Goal: Transaction & Acquisition: Purchase product/service

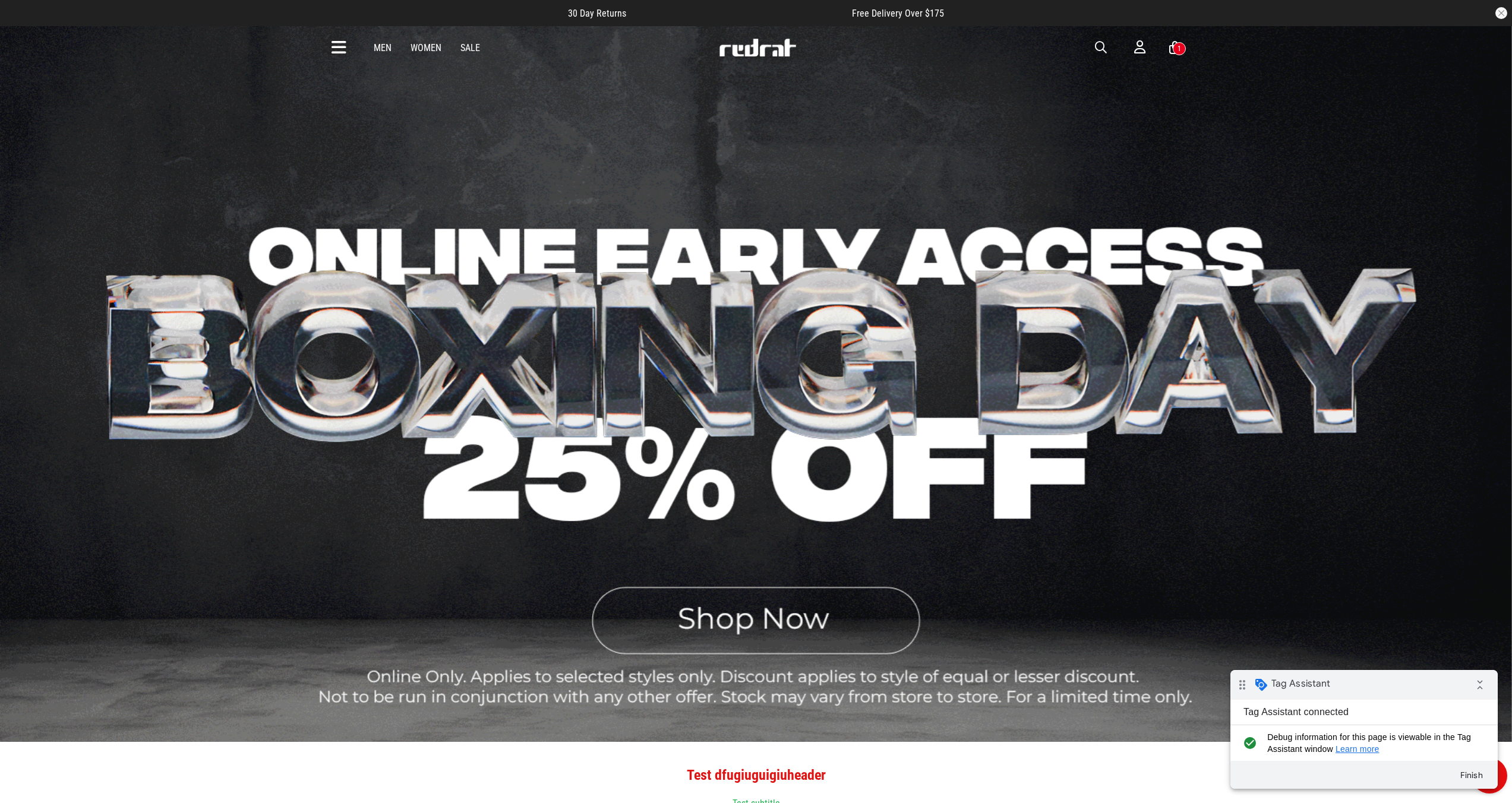
click at [1178, 51] on div "1" at bounding box center [1179, 48] width 4 height 8
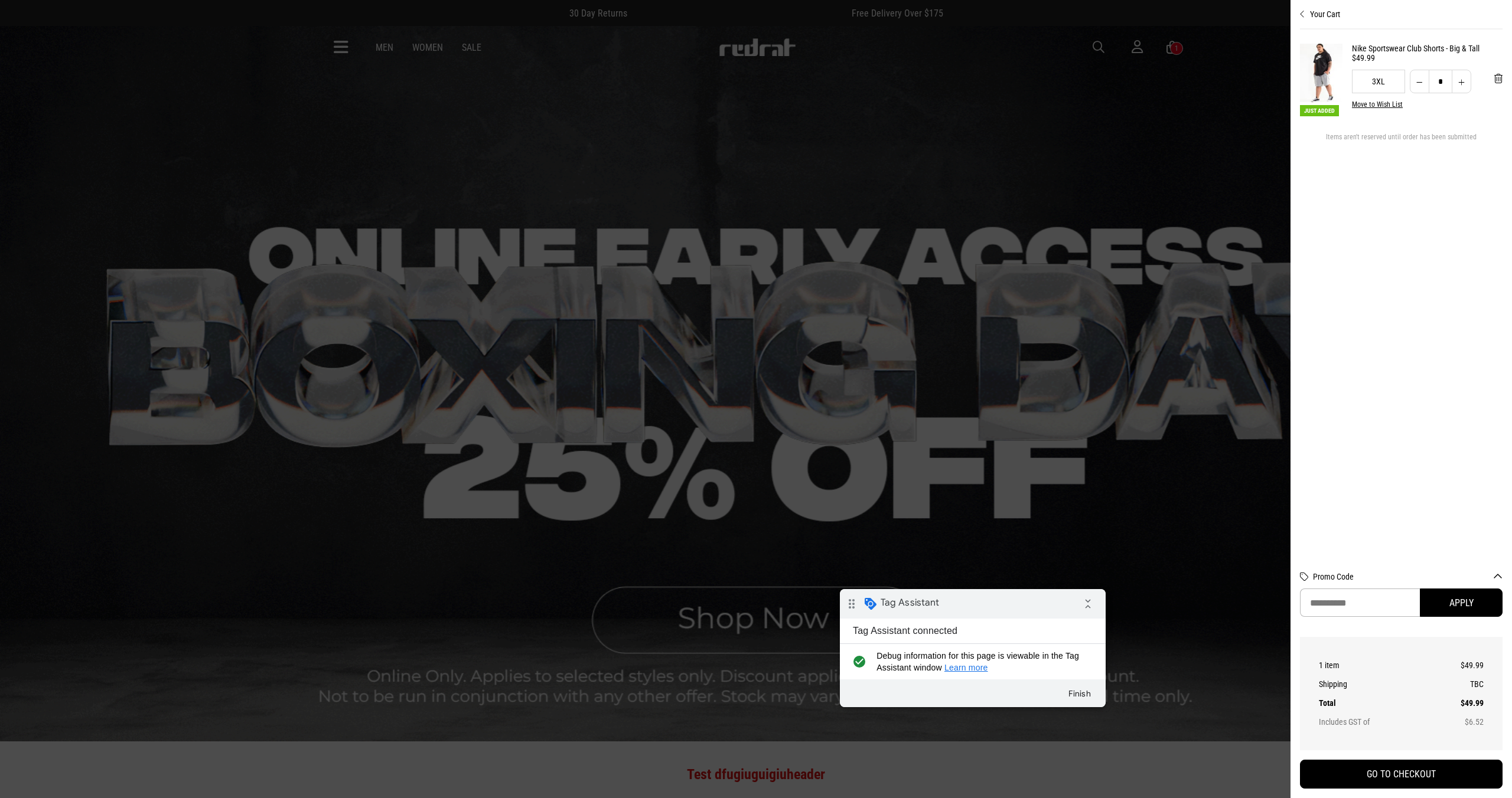
drag, startPoint x: 954, startPoint y: 591, endPoint x: 991, endPoint y: 597, distance: 37.5
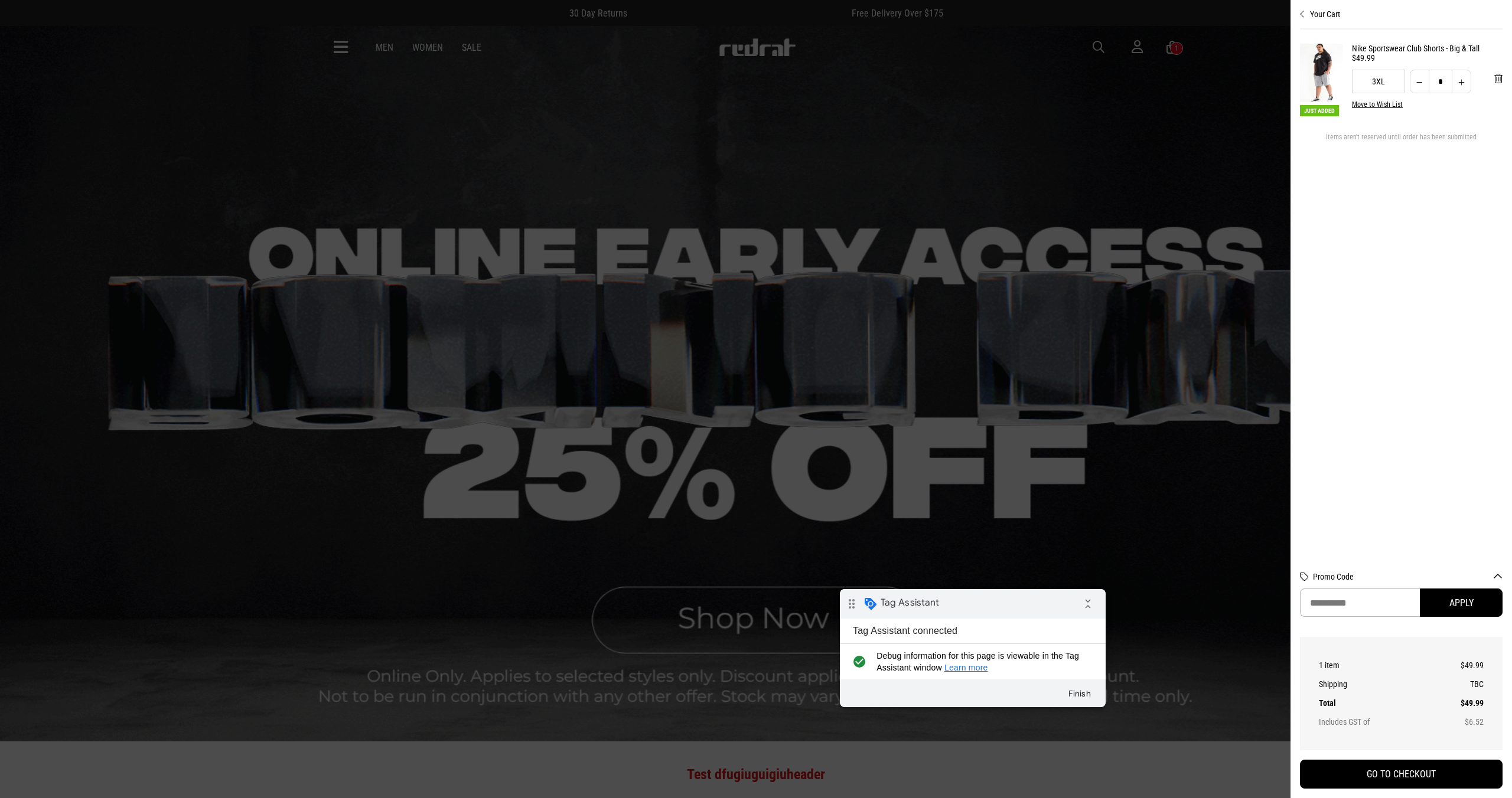
click at [987, 597] on div "drag_indicator Tag Assistant collapse_all" at bounding box center [972, 604] width 266 height 29
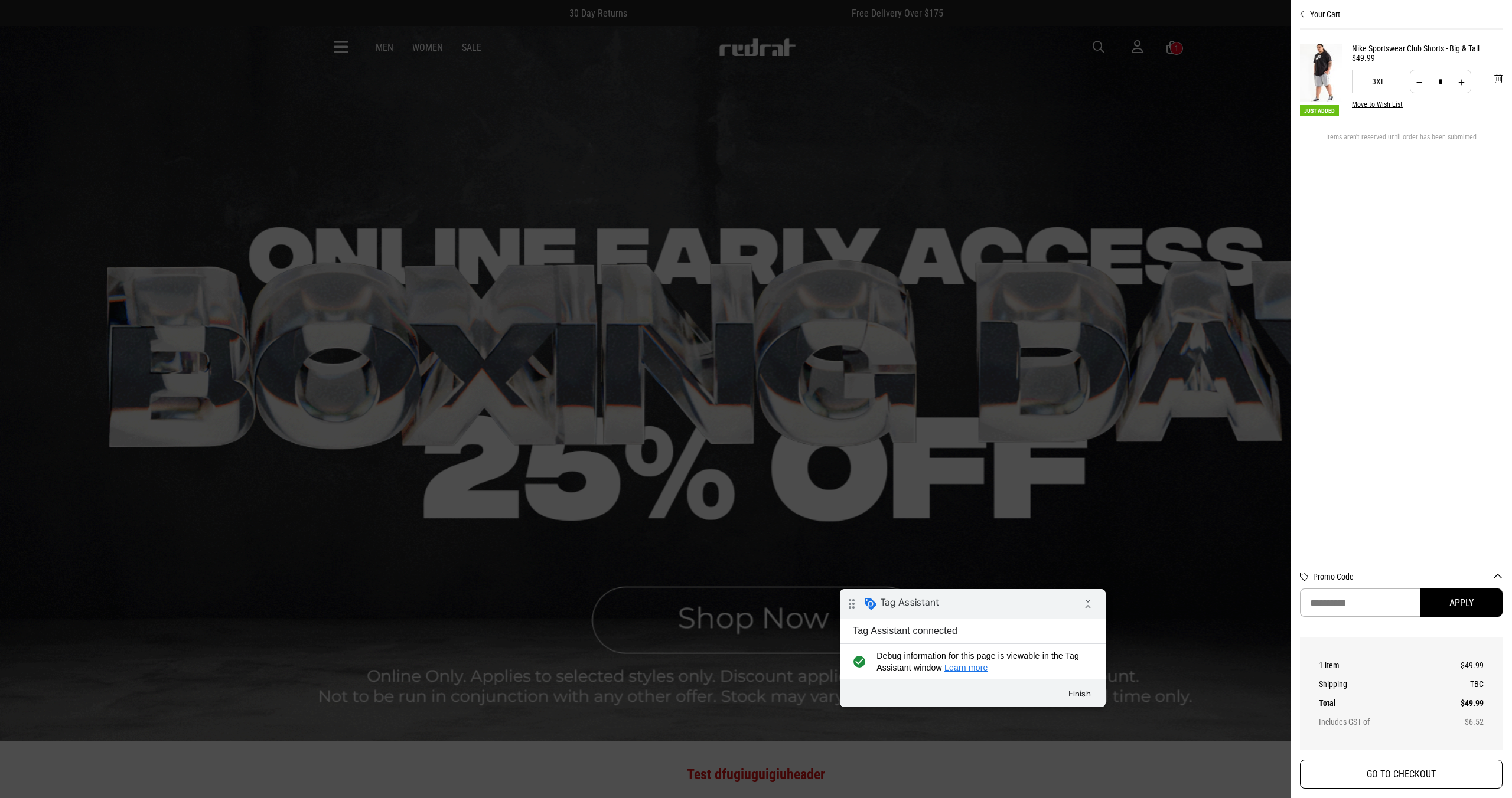
click at [1324, 771] on button "GO TO CHECKOUT" at bounding box center [1401, 774] width 202 height 29
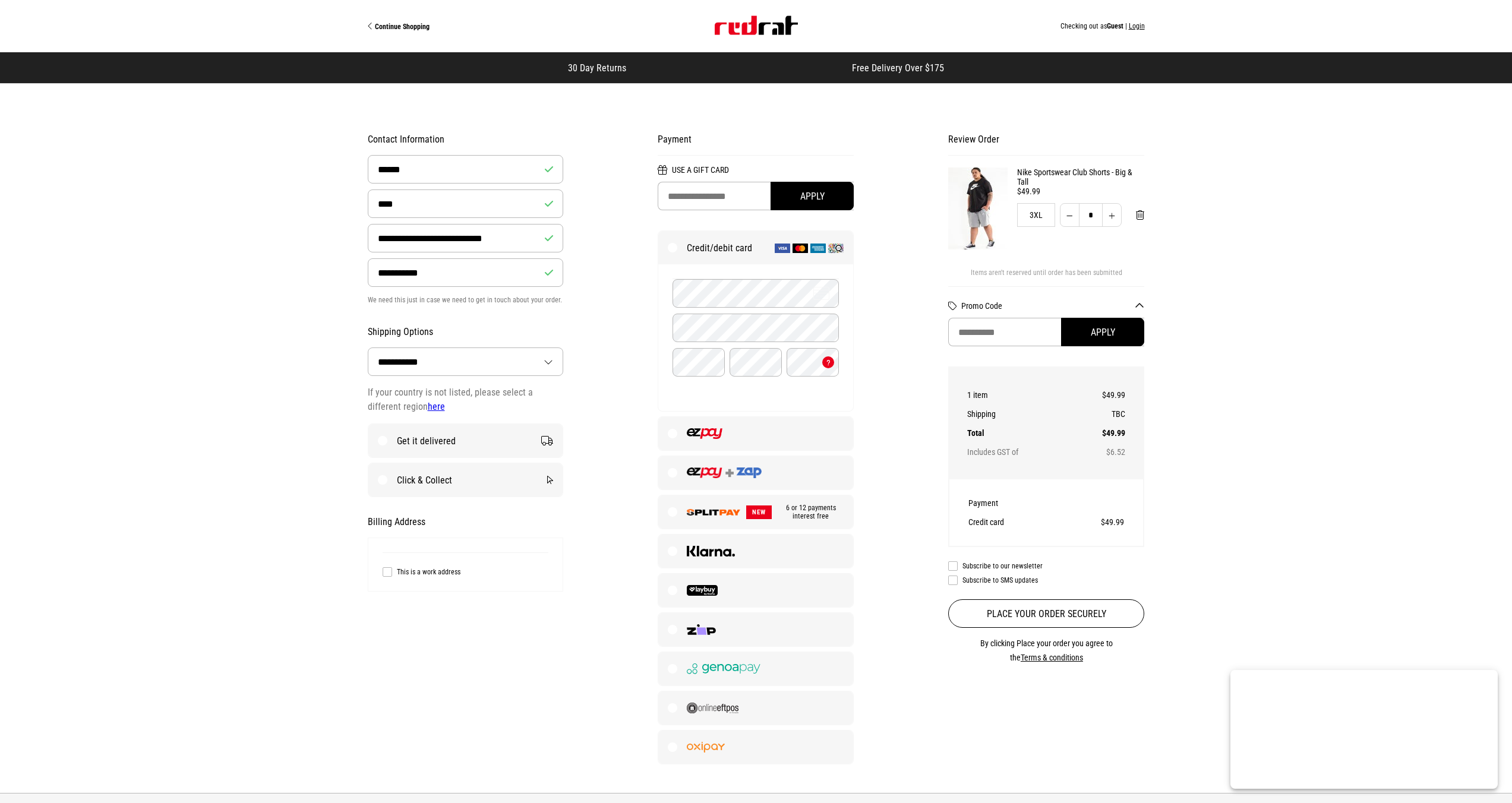
select select "**********"
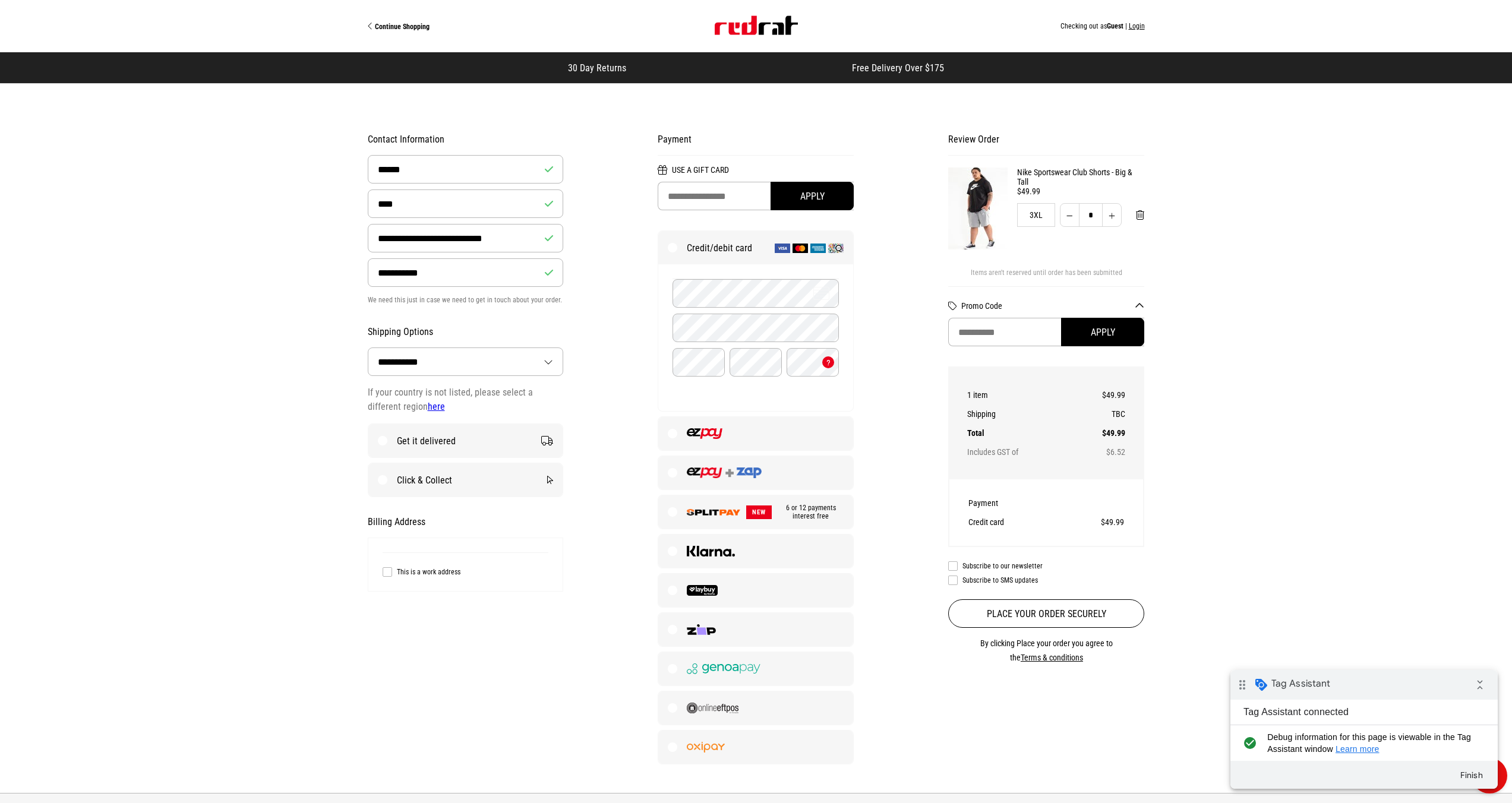
click at [1137, 31] on div "Continue Shopping Checking out as Guest | Login" at bounding box center [757, 26] width 777 height 52
click at [1138, 28] on button "Login" at bounding box center [1138, 26] width 16 height 8
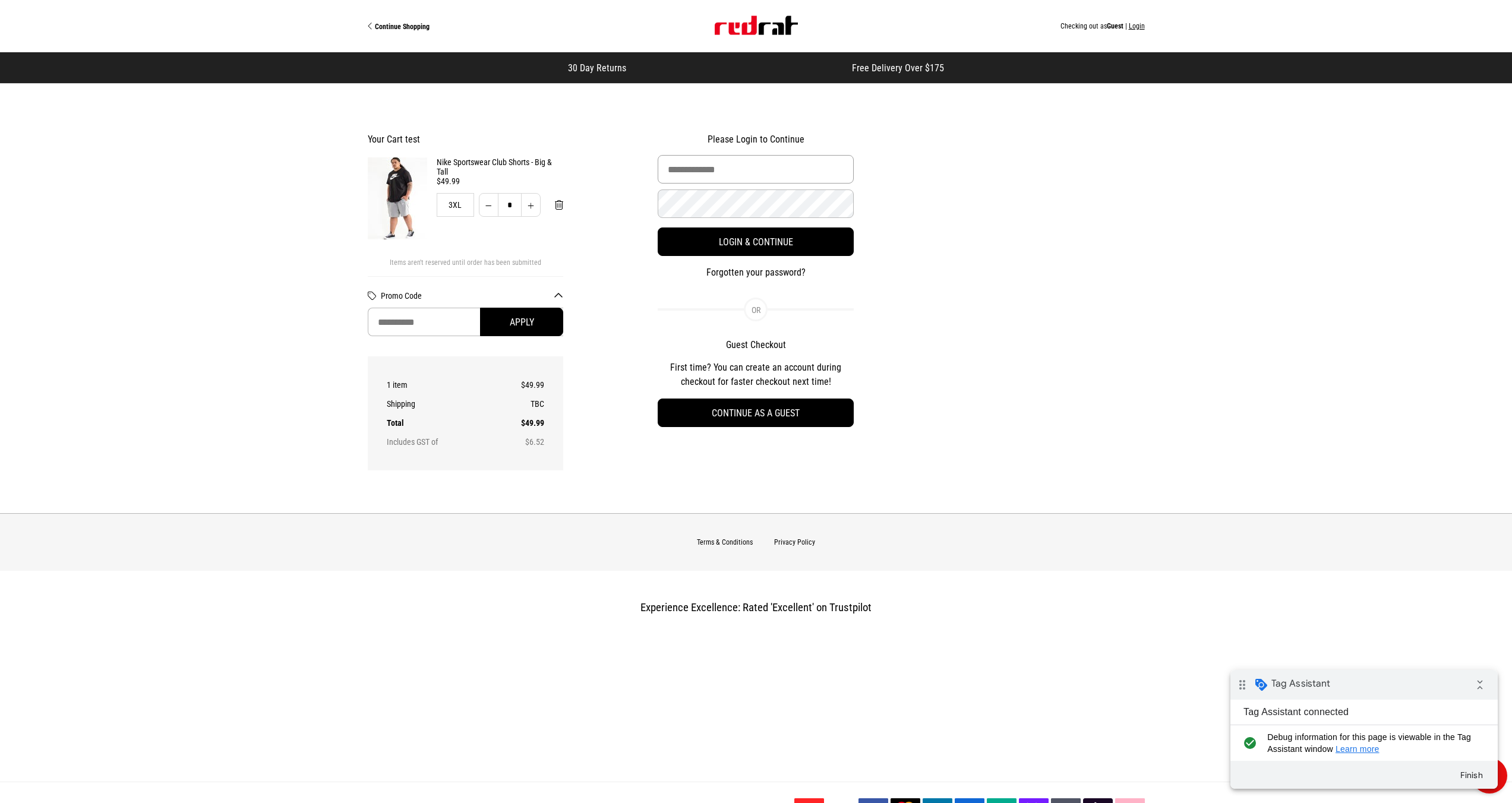
click at [727, 165] on input "Email Address" at bounding box center [756, 169] width 196 height 28
click at [651, 371] on div "Please Login to Continue Login & Continue Forgotten your password? Guest Checko…" at bounding box center [756, 280] width 291 height 312
click at [738, 418] on button "Continue as a guest" at bounding box center [756, 413] width 196 height 28
select select "**********"
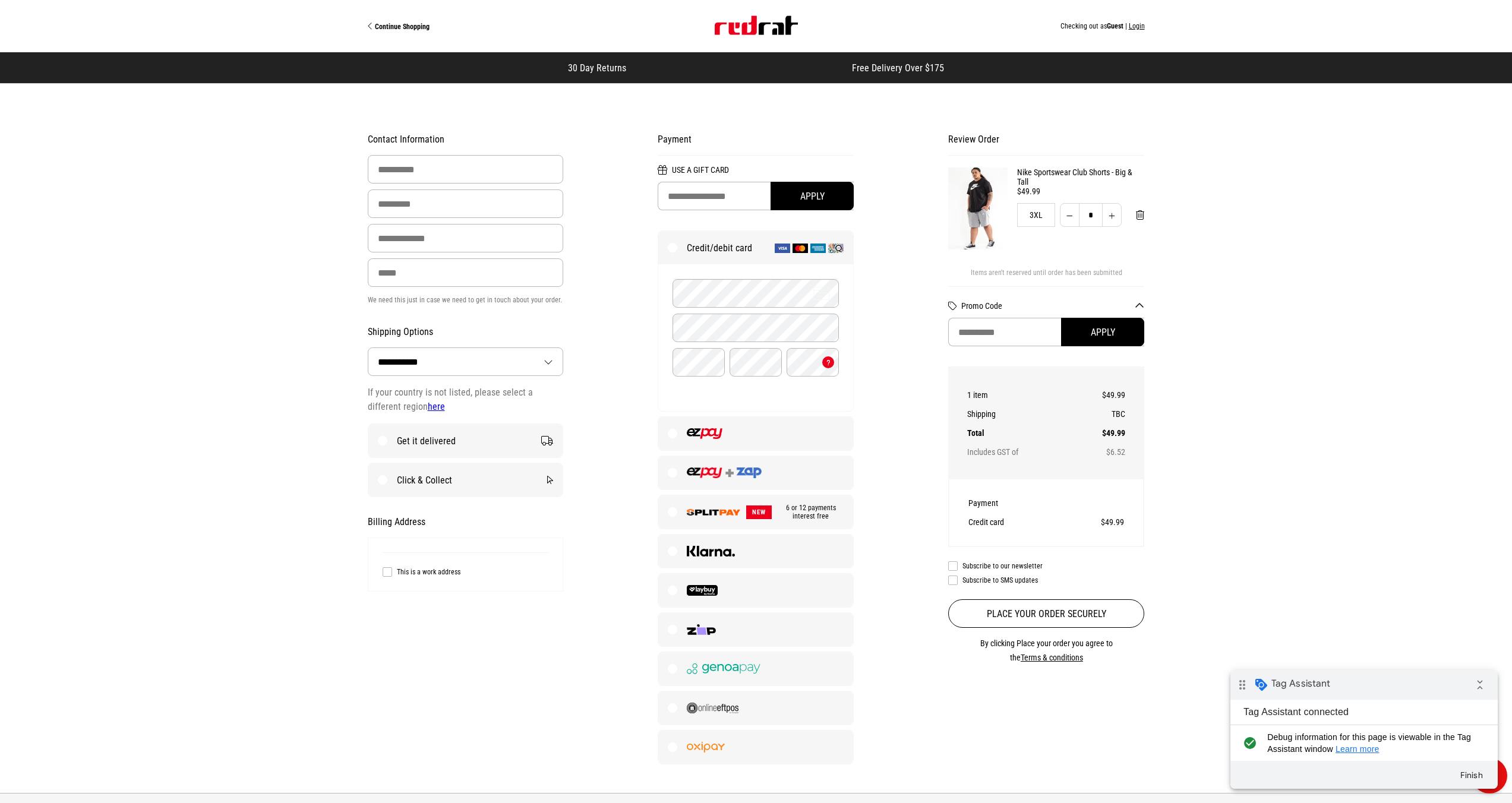
click at [1138, 28] on button "Login" at bounding box center [1138, 26] width 16 height 8
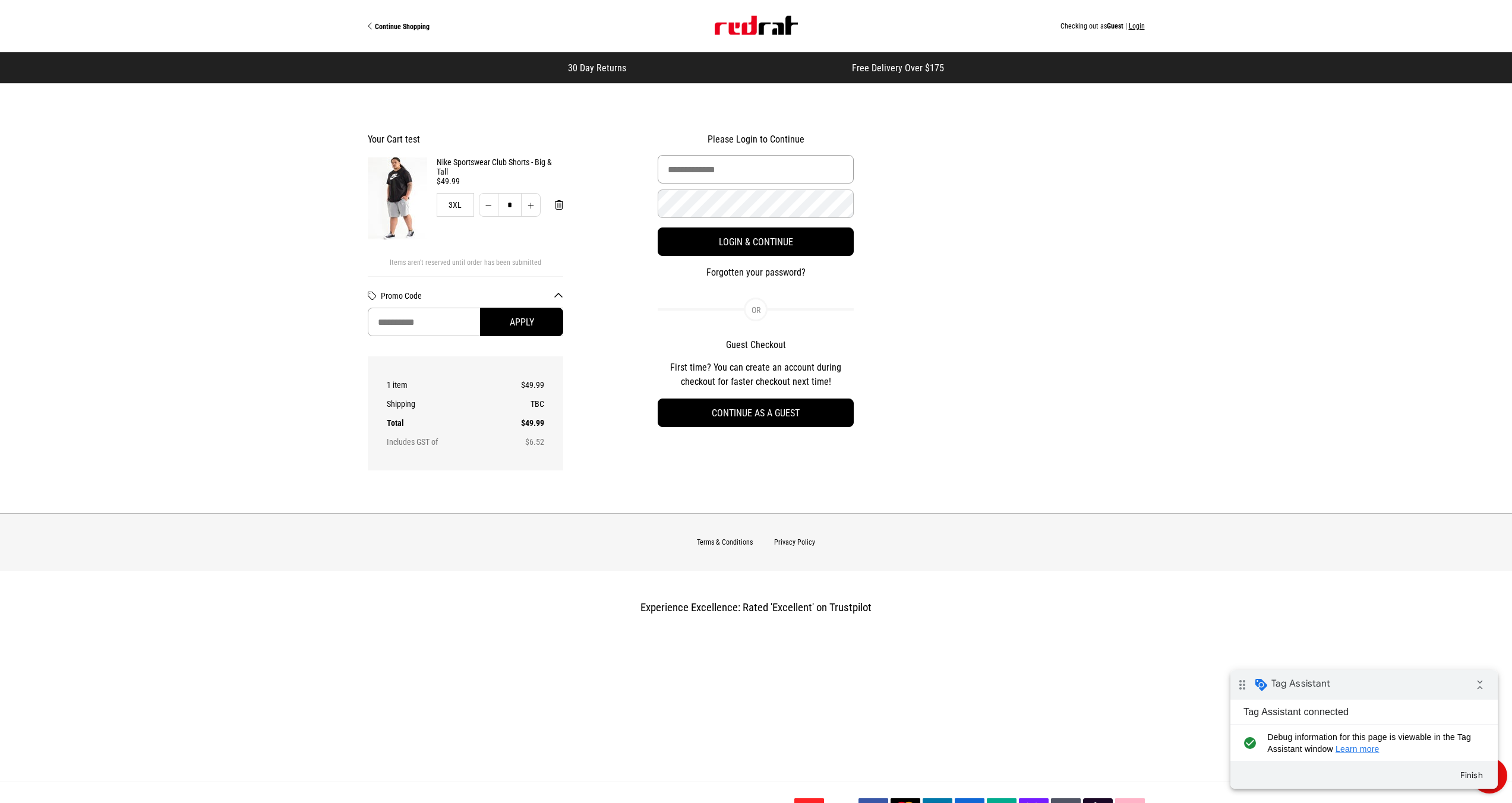
click at [751, 173] on input "Email Address" at bounding box center [756, 169] width 196 height 28
type input "**********"
click at [658, 228] on button "Login & Continue" at bounding box center [756, 242] width 196 height 28
select select "**********"
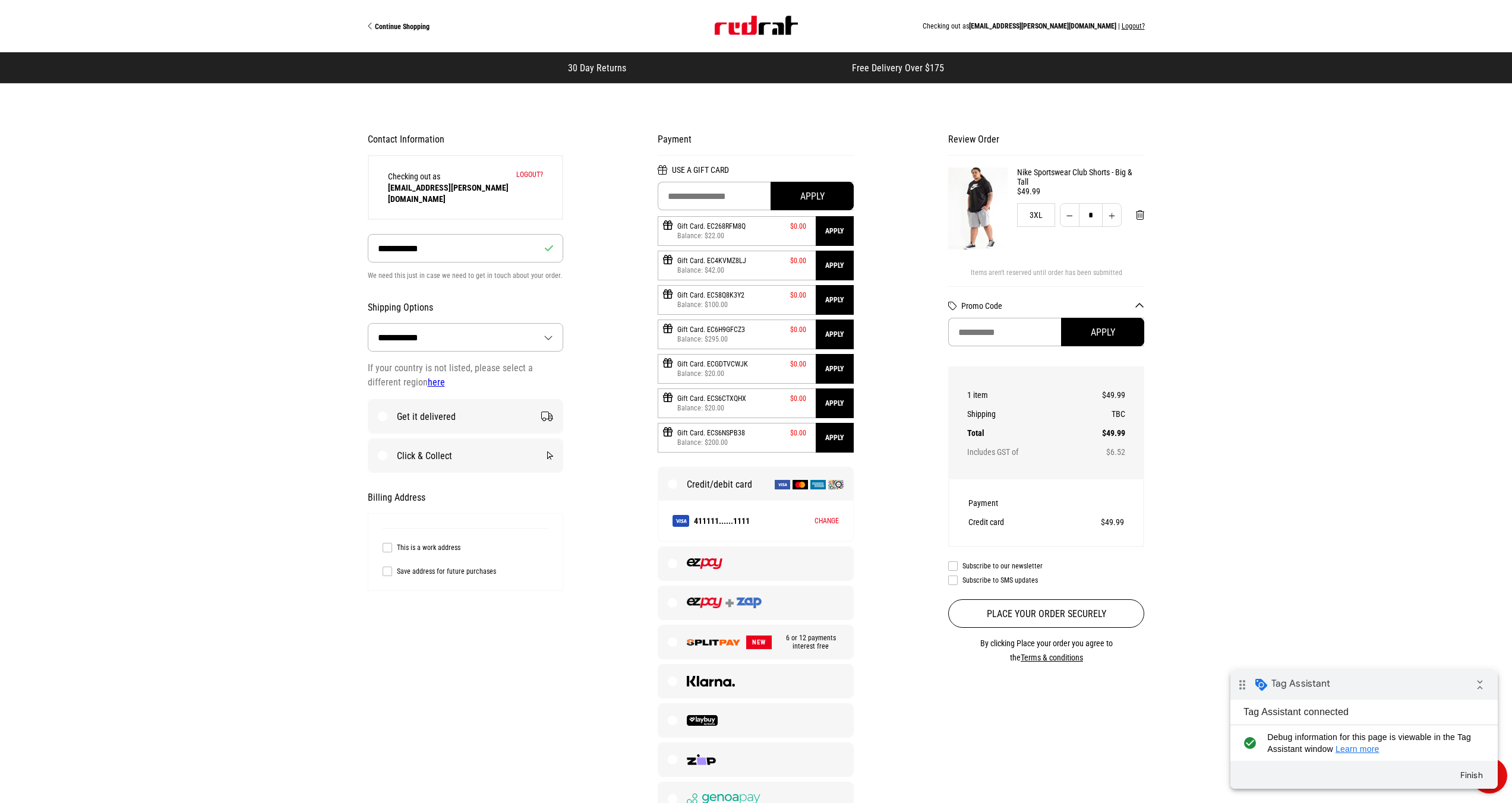
click at [535, 173] on button "Logout?" at bounding box center [530, 174] width 27 height 8
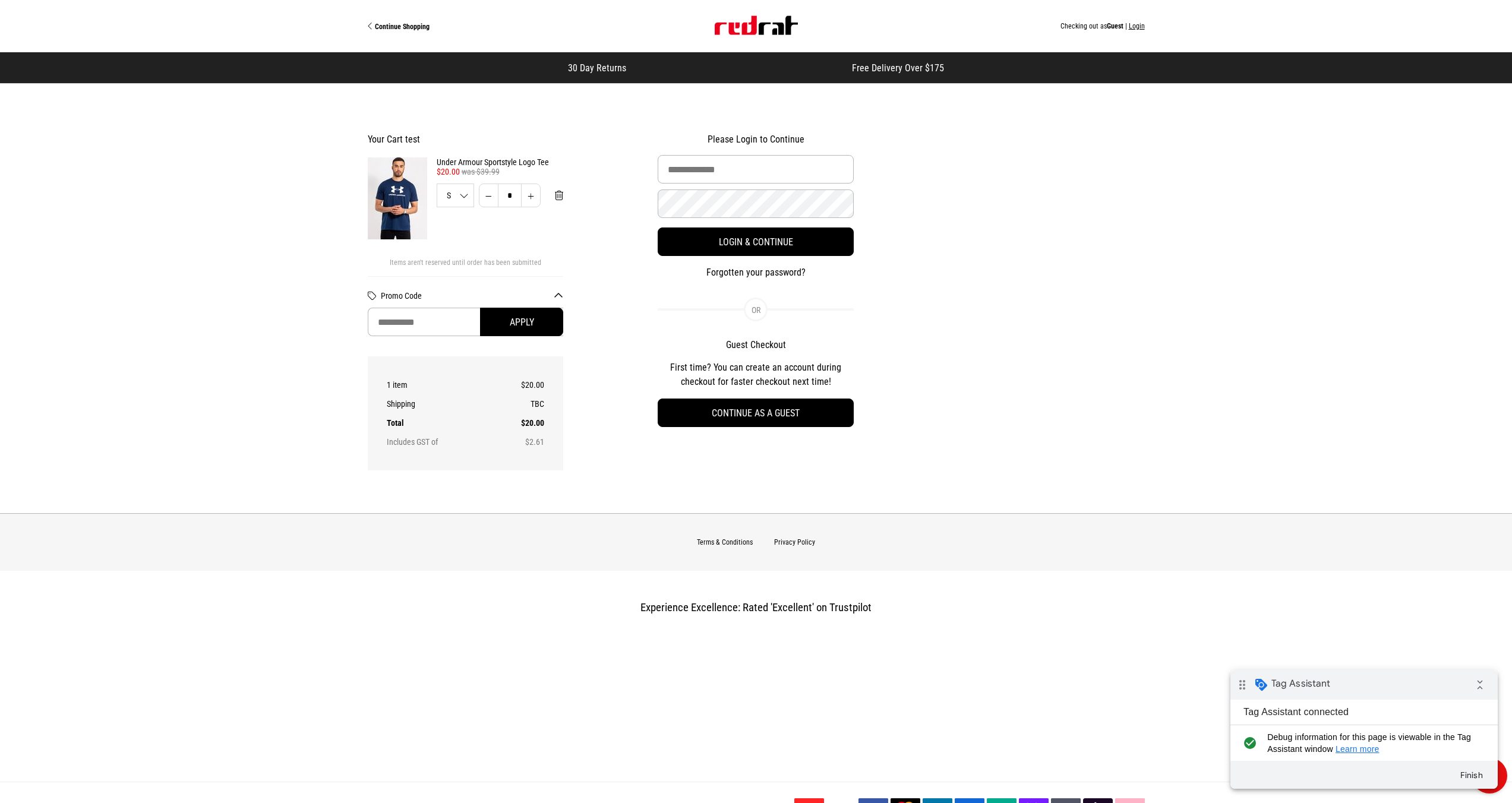
click at [753, 31] on img "Site" at bounding box center [757, 25] width 84 height 19
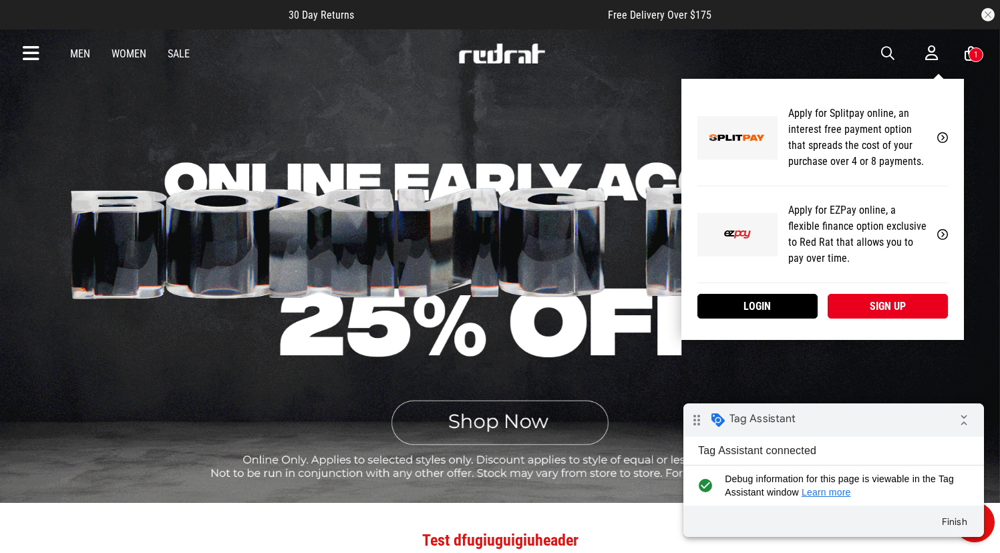
click at [928, 79] on div "My Account Apply for Splitpay online, an interest free payment option that spre…" at bounding box center [823, 209] width 283 height 261
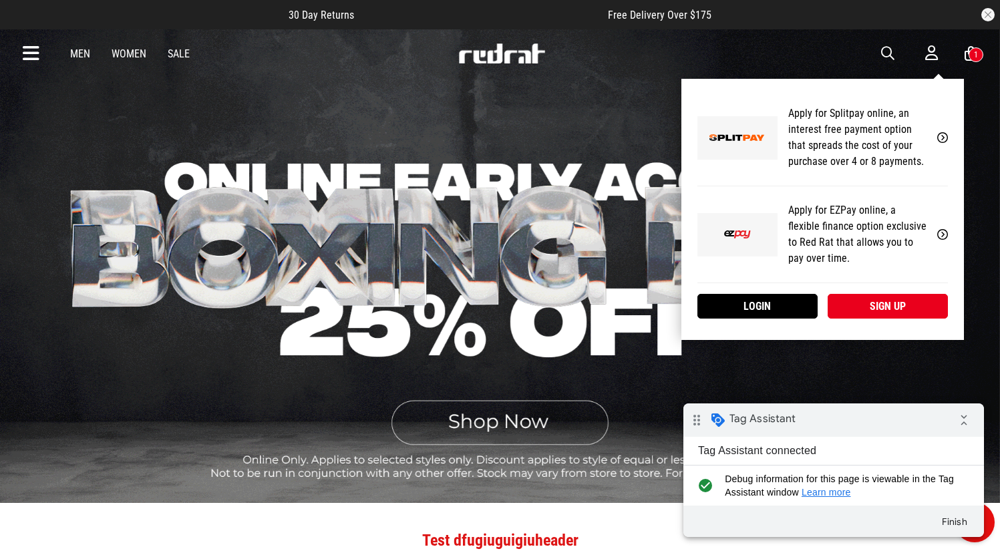
click at [871, 299] on link "Sign up" at bounding box center [888, 306] width 120 height 25
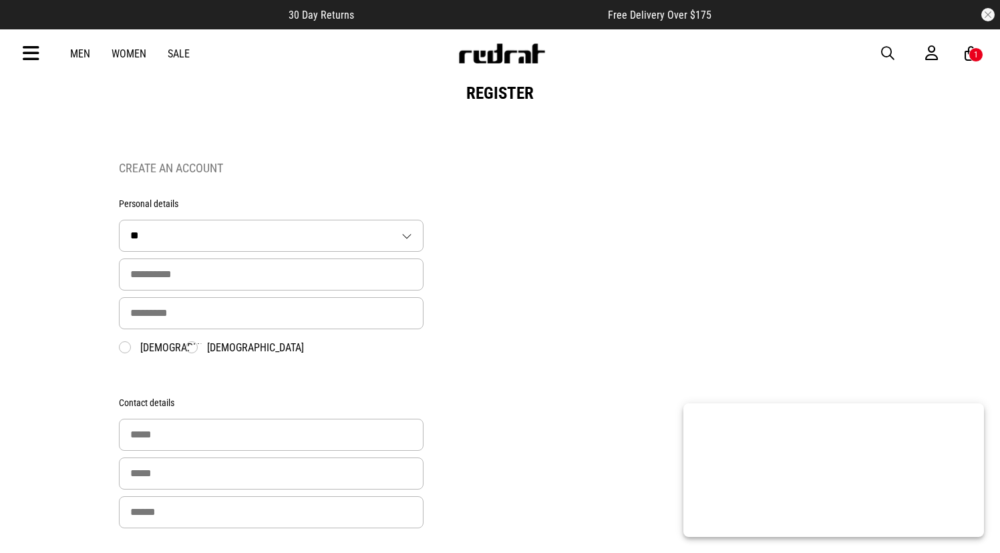
select select "**"
click at [156, 273] on input "text" at bounding box center [271, 275] width 305 height 32
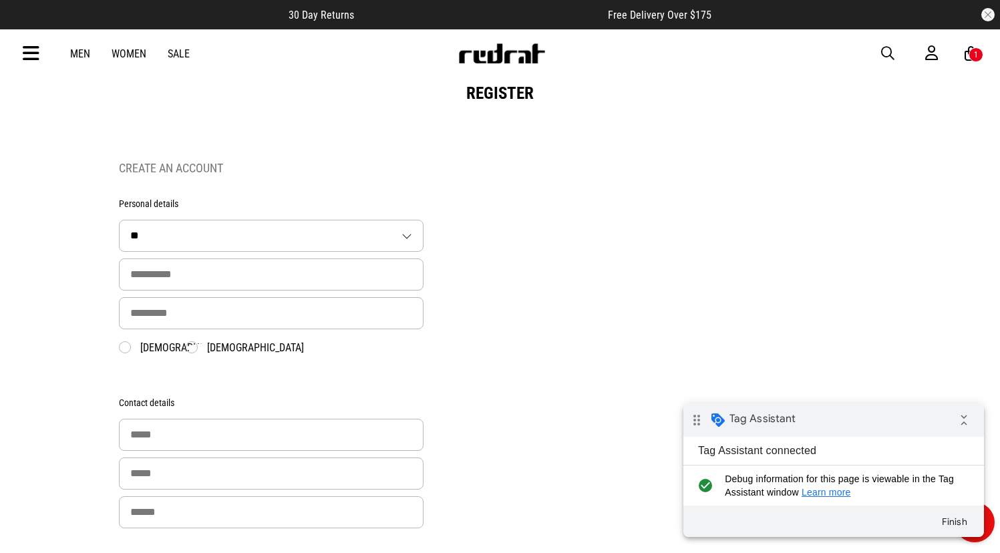
click at [193, 285] on input "text" at bounding box center [271, 275] width 305 height 32
click at [192, 285] on input "text" at bounding box center [271, 275] width 305 height 32
type input "****"
click at [81, 52] on link "Men" at bounding box center [80, 53] width 20 height 13
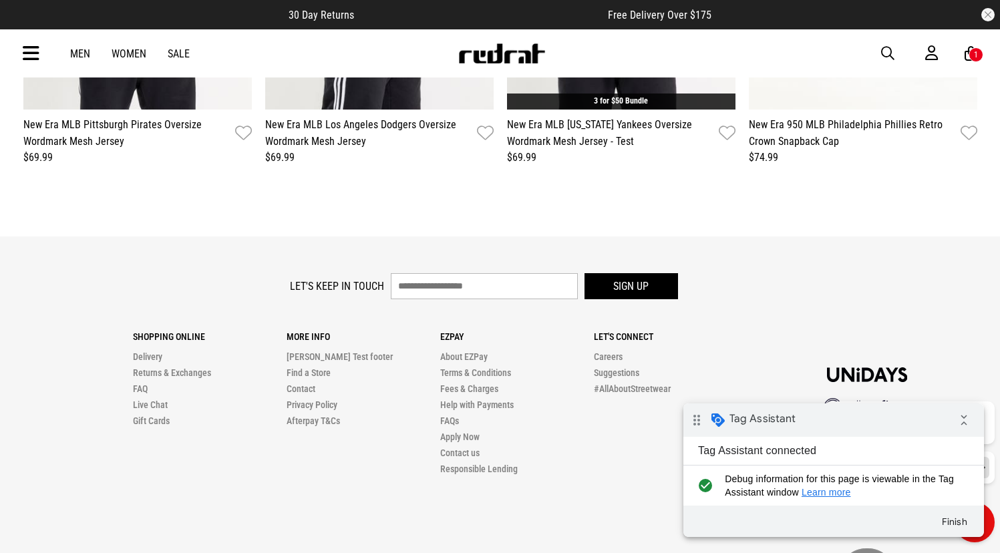
scroll to position [1912, 0]
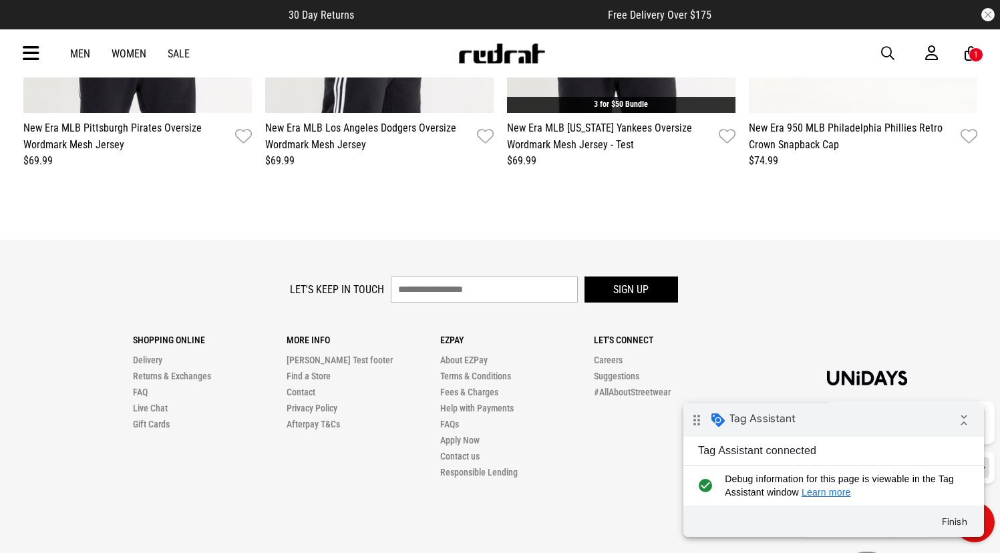
click at [91, 49] on div "Men Women Sale" at bounding box center [129, 53] width 141 height 13
click at [86, 49] on link "Men" at bounding box center [80, 53] width 20 height 13
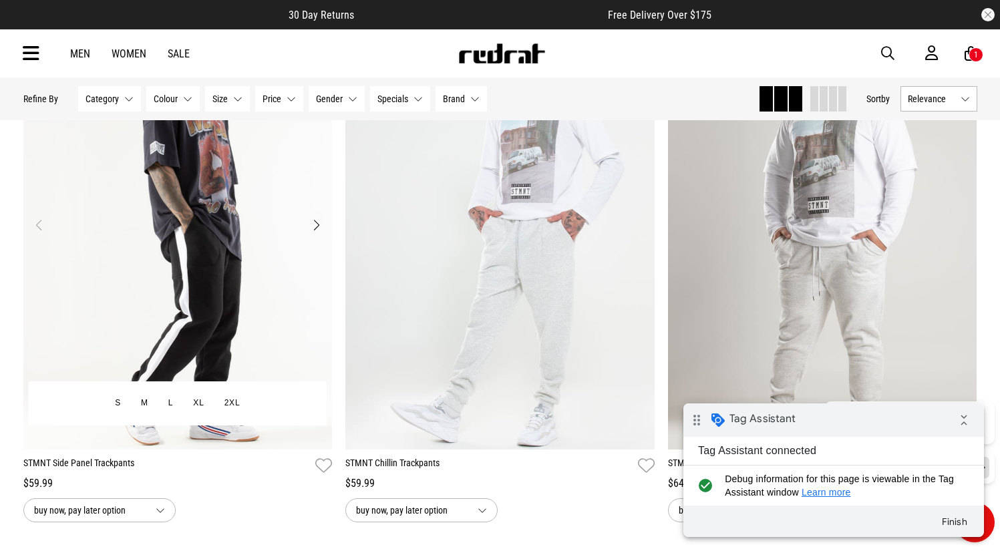
scroll to position [3947, 0]
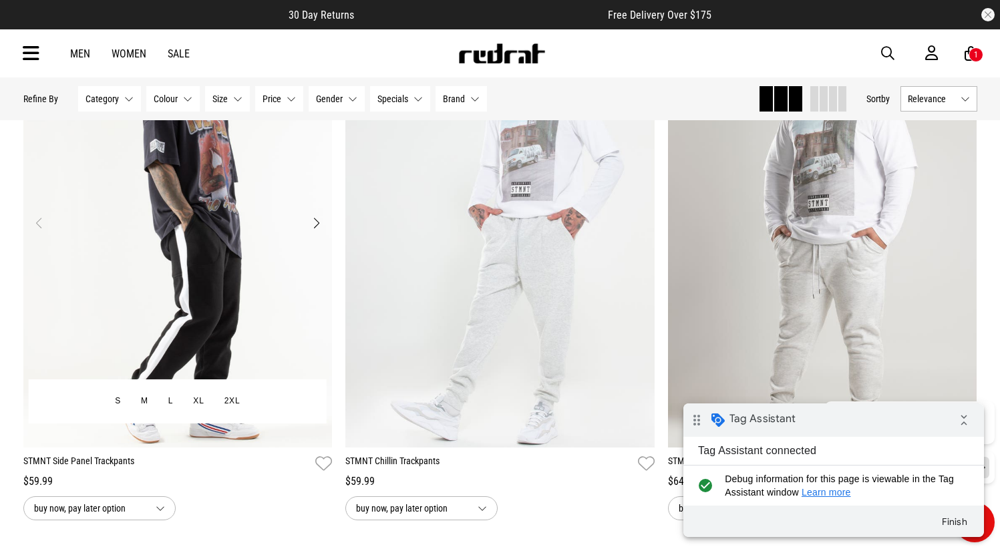
click at [311, 319] on img "1 / 4" at bounding box center [177, 231] width 309 height 433
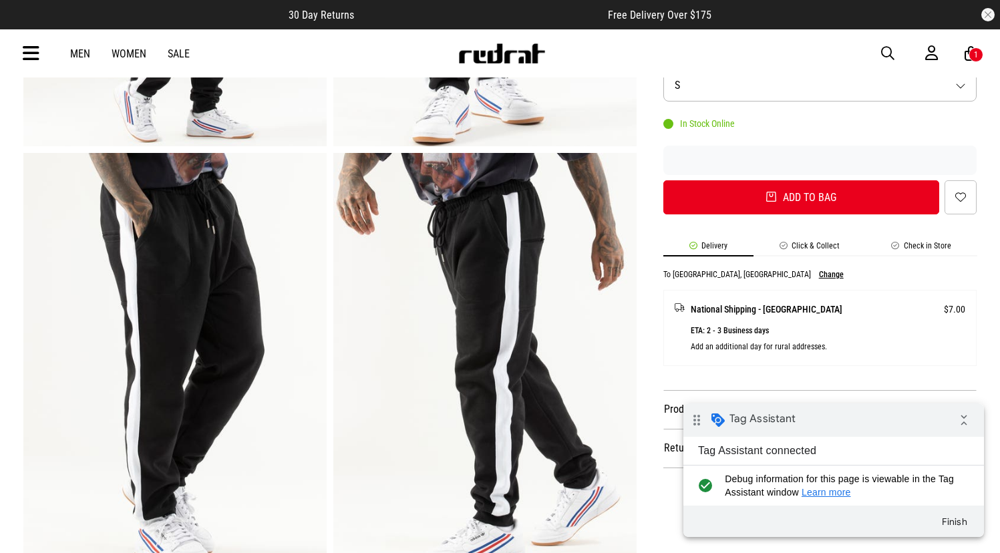
scroll to position [347, 0]
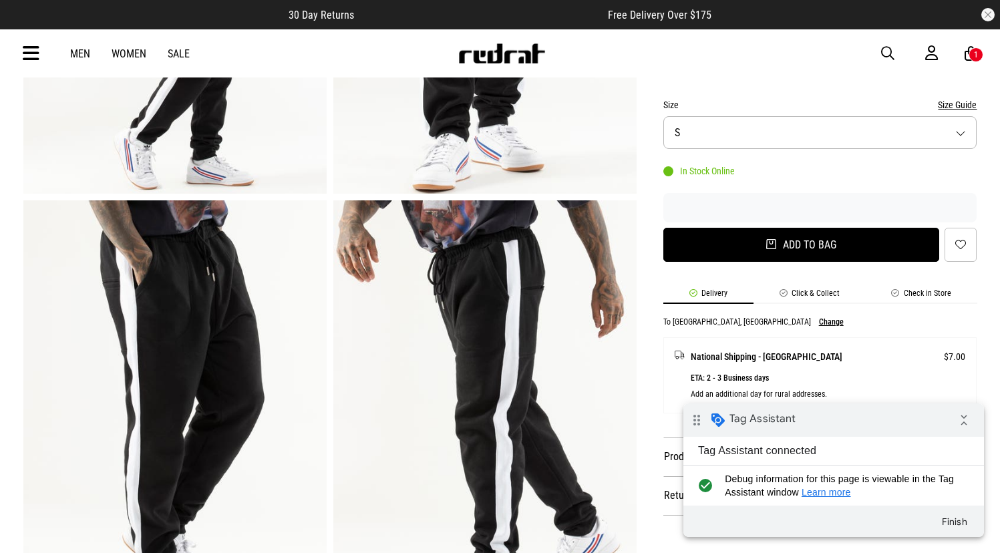
click at [746, 253] on button "Add to bag" at bounding box center [801, 245] width 277 height 34
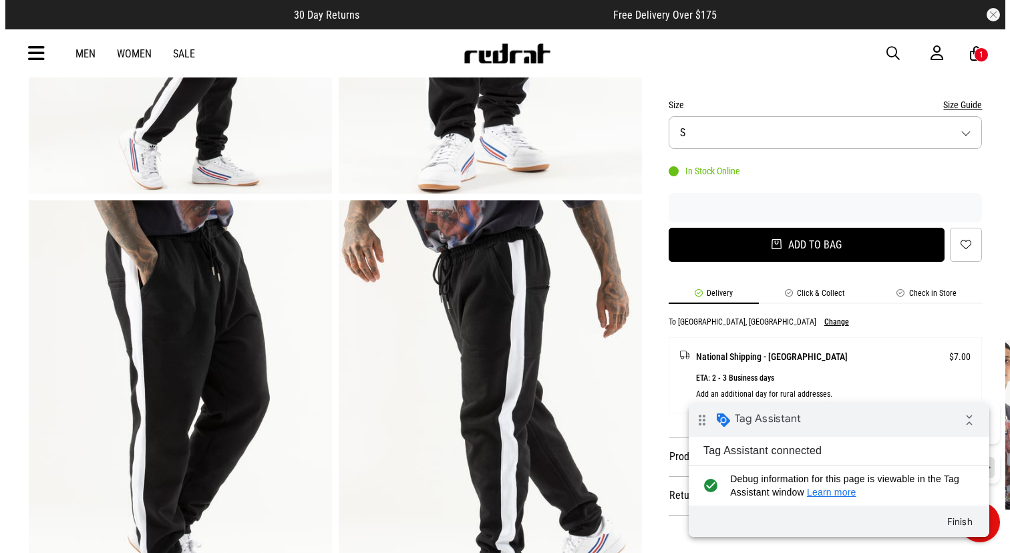
scroll to position [0, 0]
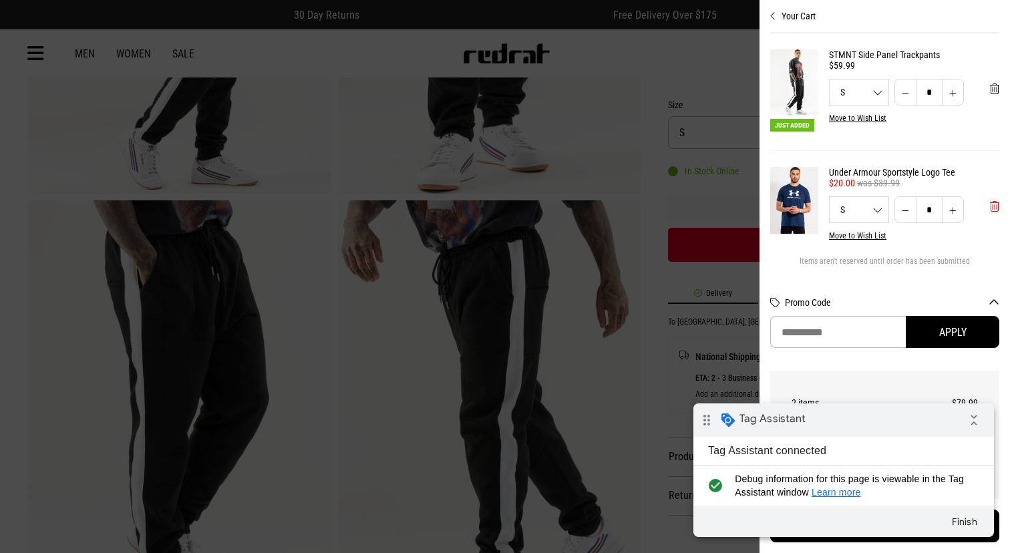
click at [980, 205] on button "'Remove from cart" at bounding box center [995, 206] width 31 height 33
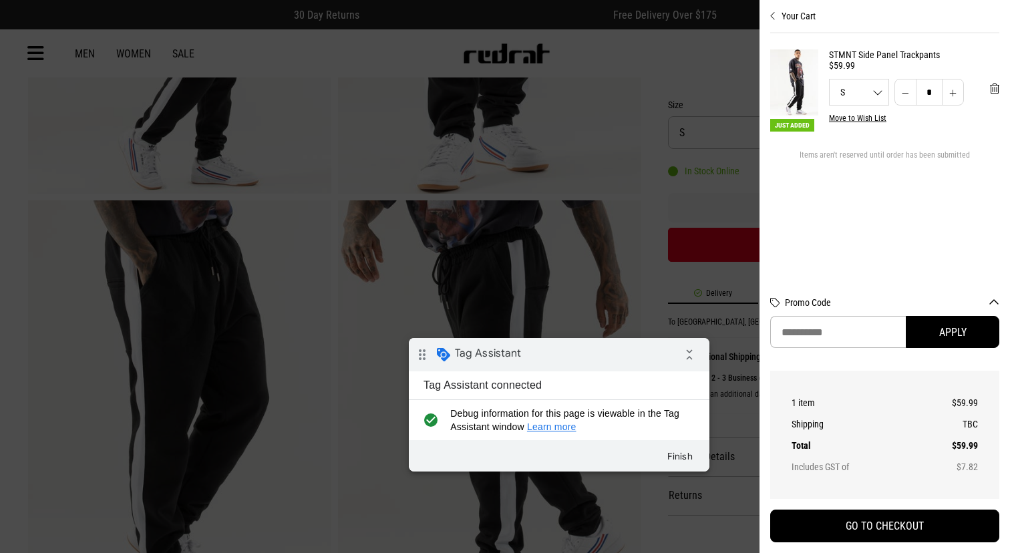
drag, startPoint x: 565, startPoint y: 351, endPoint x: 574, endPoint y: 351, distance: 9.4
click at [574, 351] on div "drag_indicator Tag Assistant collapse_all" at bounding box center [559, 354] width 301 height 33
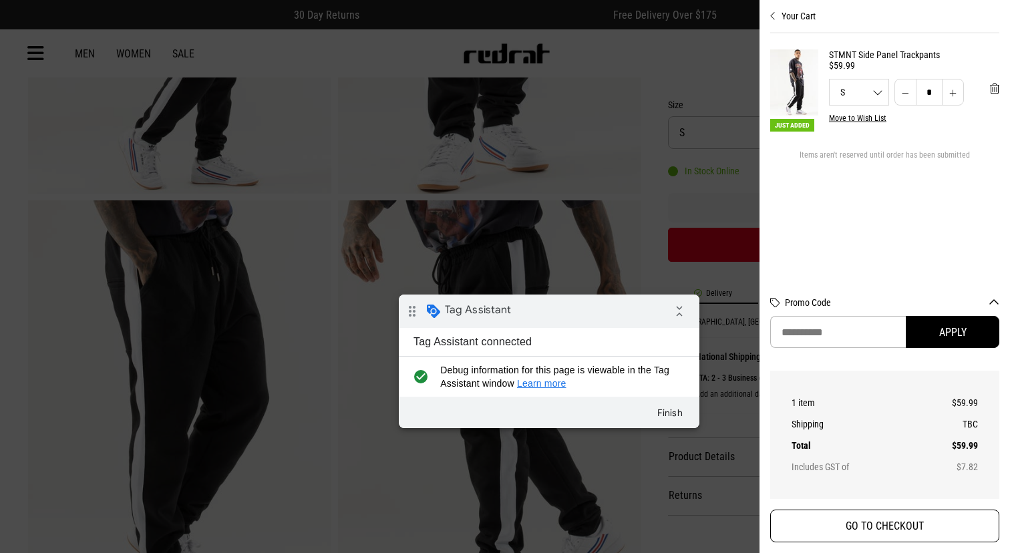
click at [863, 529] on button "GO TO CHECKOUT" at bounding box center [884, 526] width 229 height 33
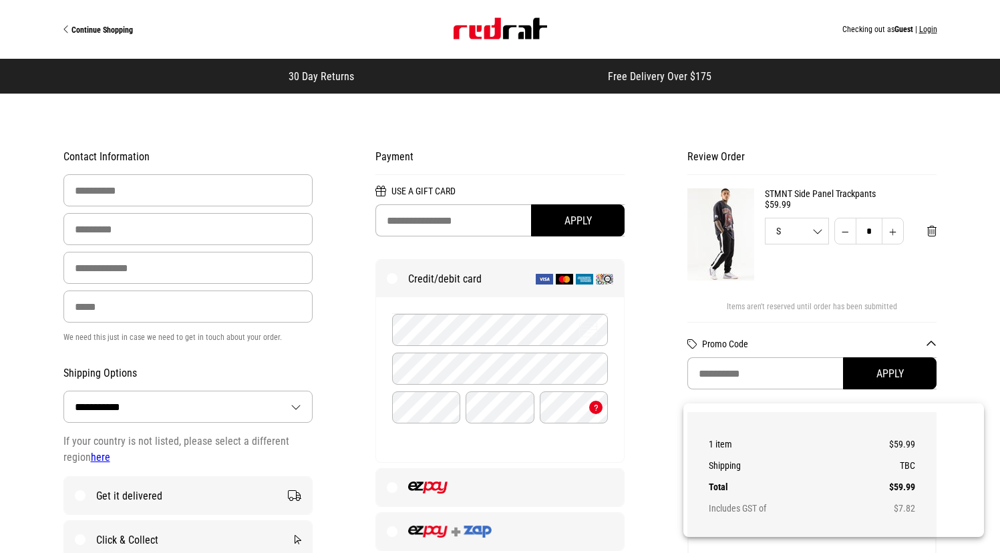
select select "**********"
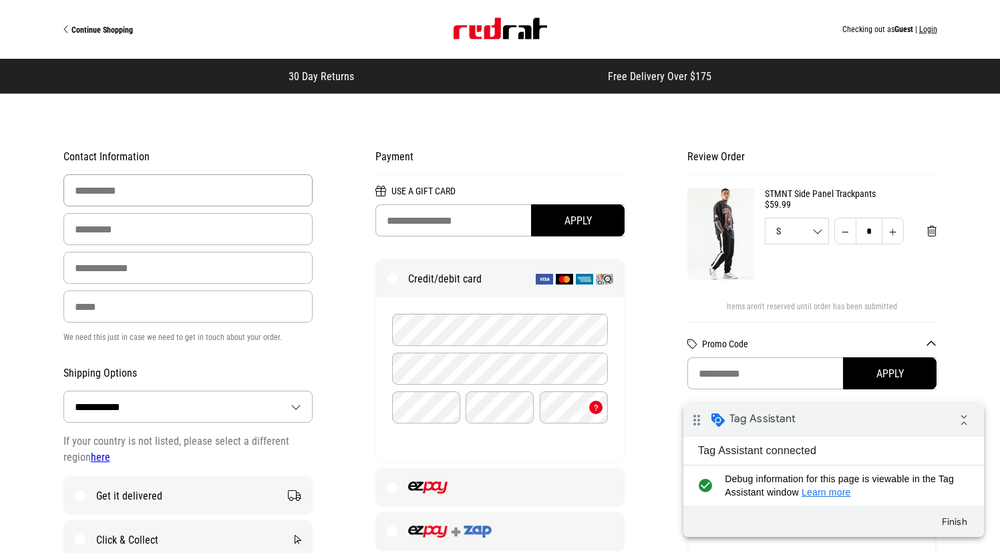
click at [181, 183] on input "First Name" at bounding box center [188, 190] width 250 height 32
type input "*******"
click at [171, 225] on input "Last Name" at bounding box center [188, 229] width 250 height 32
type input "****"
click at [164, 271] on input "Email Address" at bounding box center [188, 268] width 250 height 32
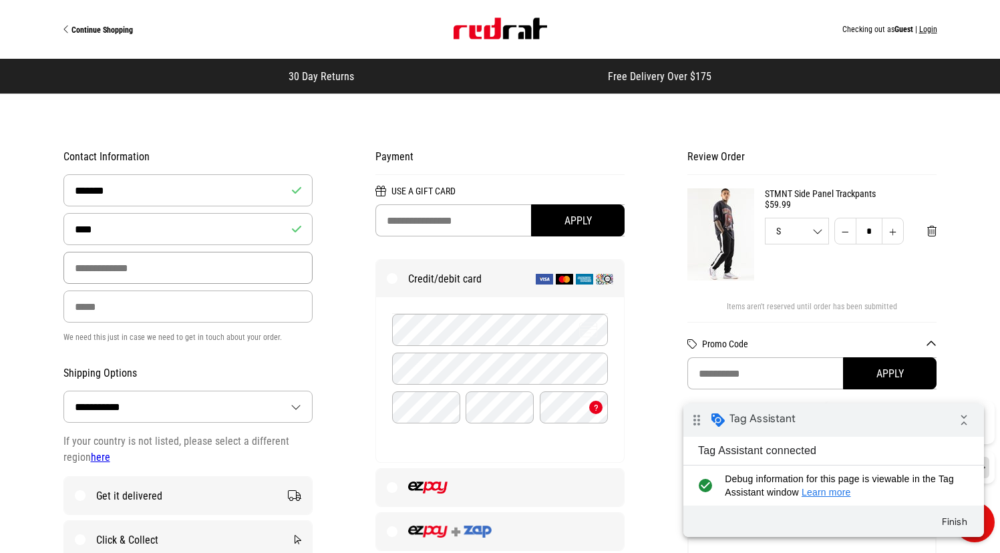
paste input "**********"
type input "**********"
click at [138, 311] on input "Phone" at bounding box center [188, 307] width 250 height 32
type input "**********"
click at [178, 352] on div "**********" at bounding box center [188, 403] width 312 height 526
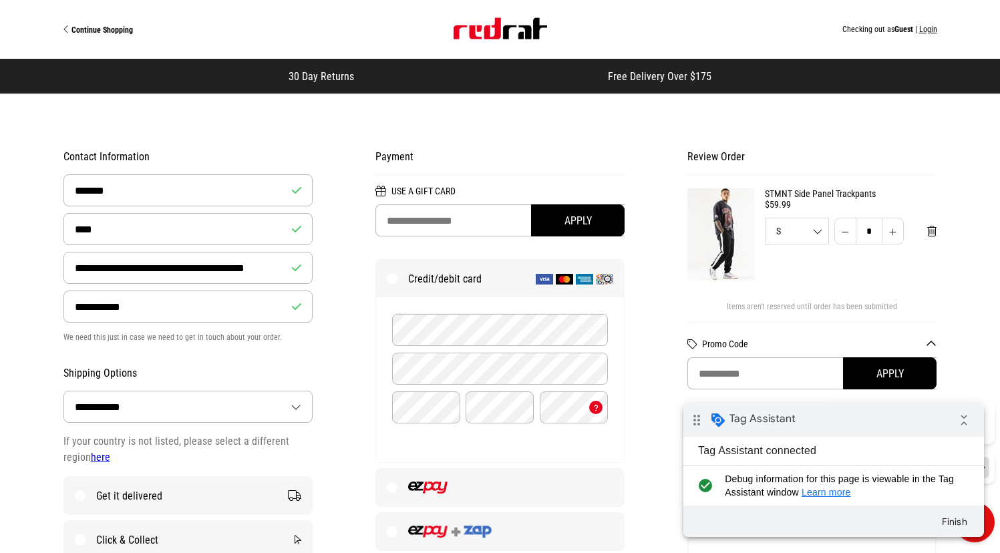
click at [267, 361] on div "**********" at bounding box center [188, 403] width 312 height 526
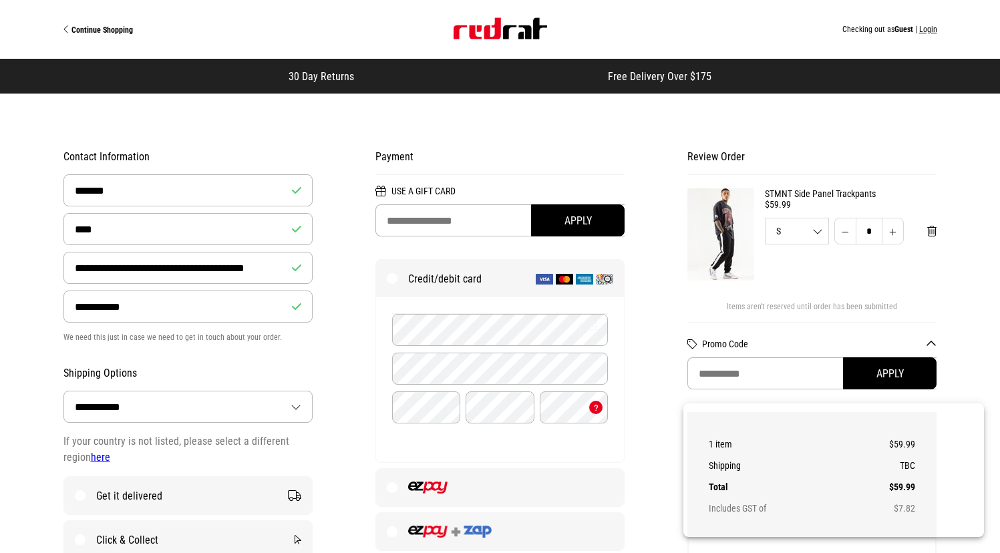
select select "**********"
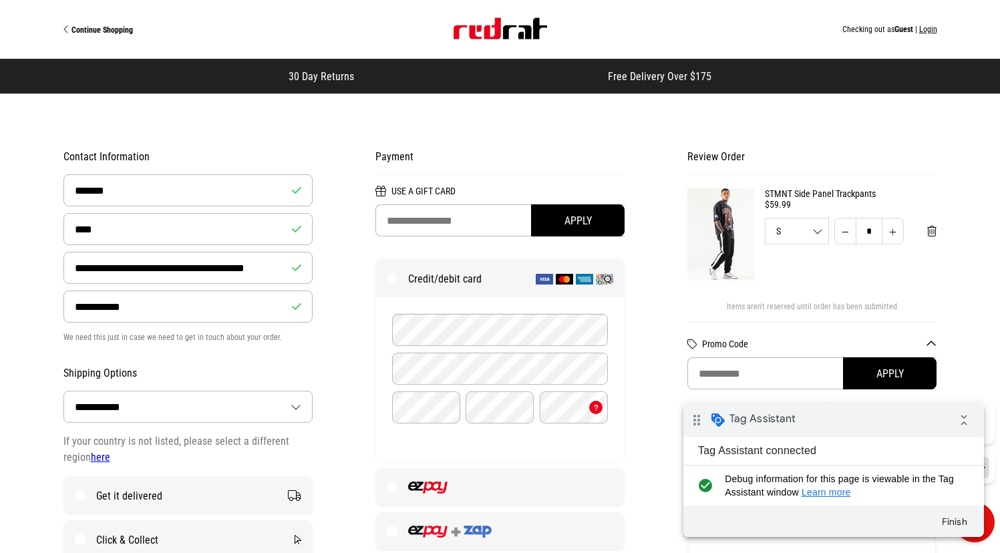
scroll to position [6, 0]
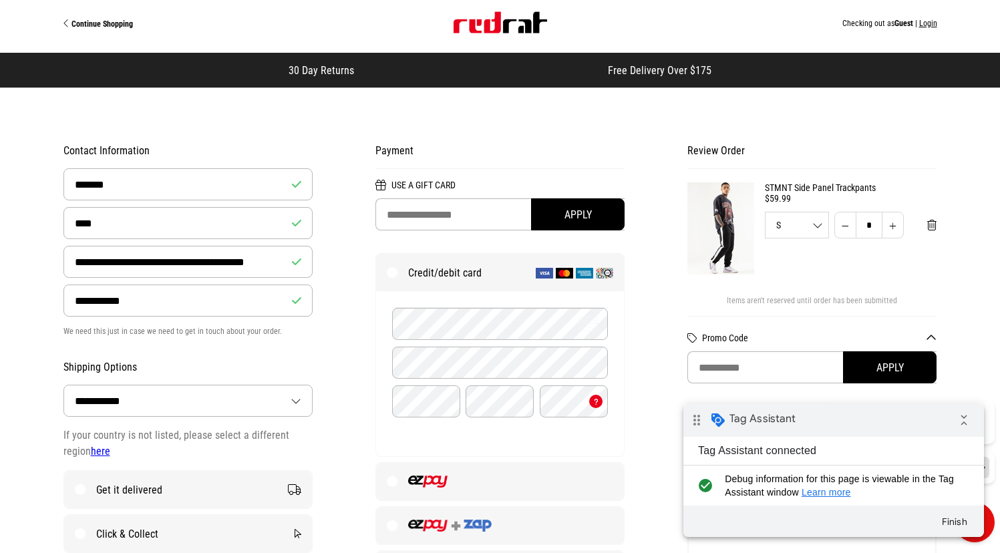
click at [925, 23] on button "Login" at bounding box center [928, 23] width 18 height 9
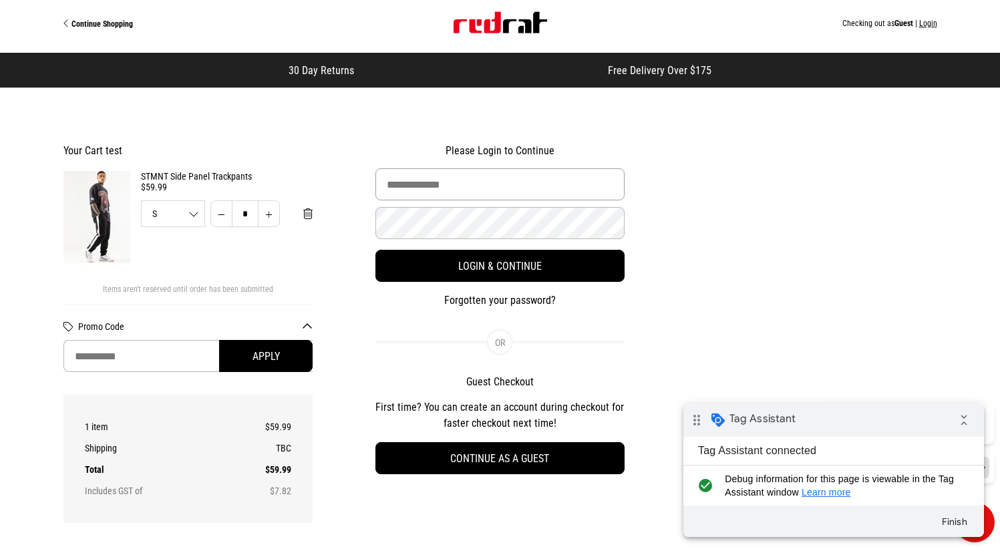
click at [464, 197] on input "Email Address" at bounding box center [501, 184] width 250 height 32
paste input "**********"
type input "**********"
click at [376, 250] on button "Login & Continue" at bounding box center [501, 266] width 250 height 32
select select "**********"
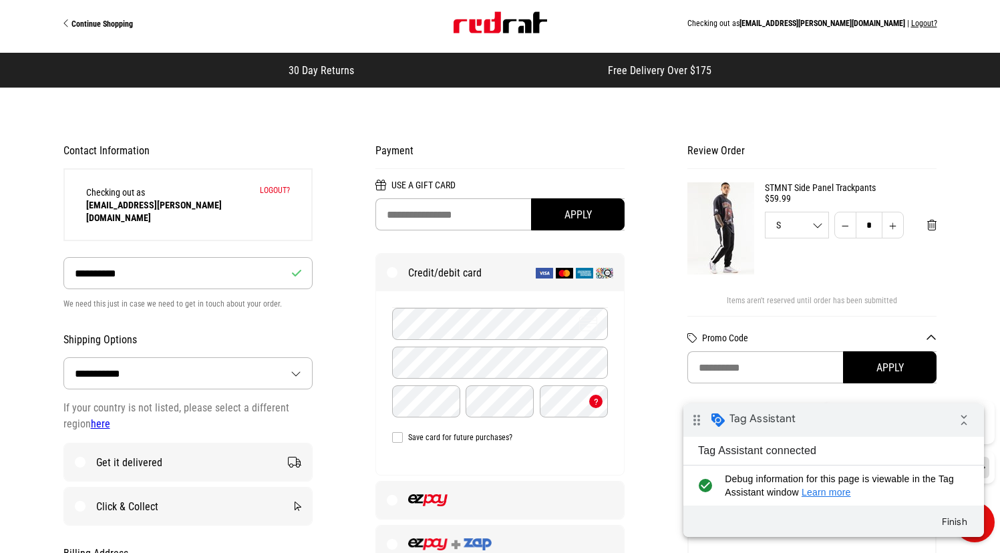
click at [926, 23] on button "Logout?" at bounding box center [924, 23] width 26 height 9
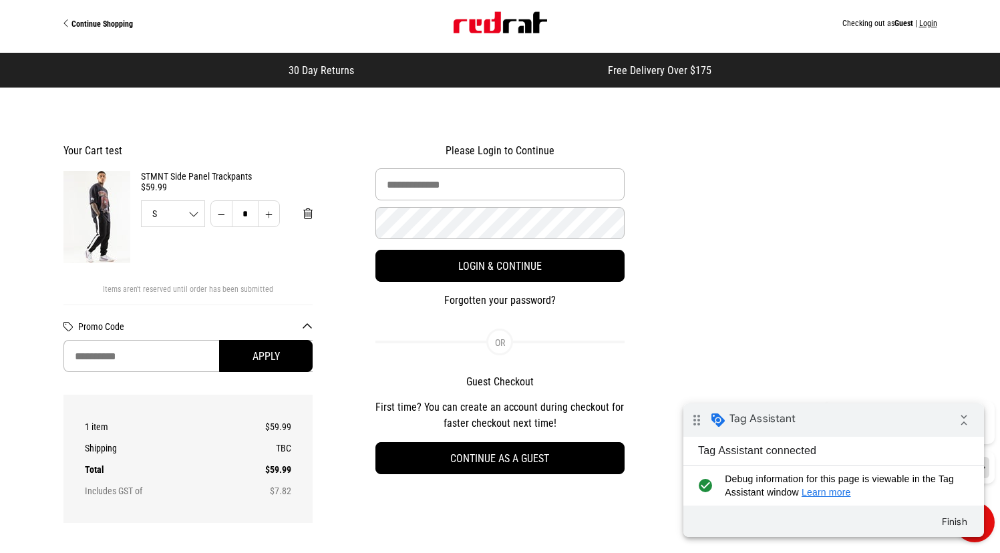
click at [926, 23] on button "Login" at bounding box center [928, 23] width 18 height 9
click at [512, 22] on img "Site" at bounding box center [501, 22] width 94 height 21
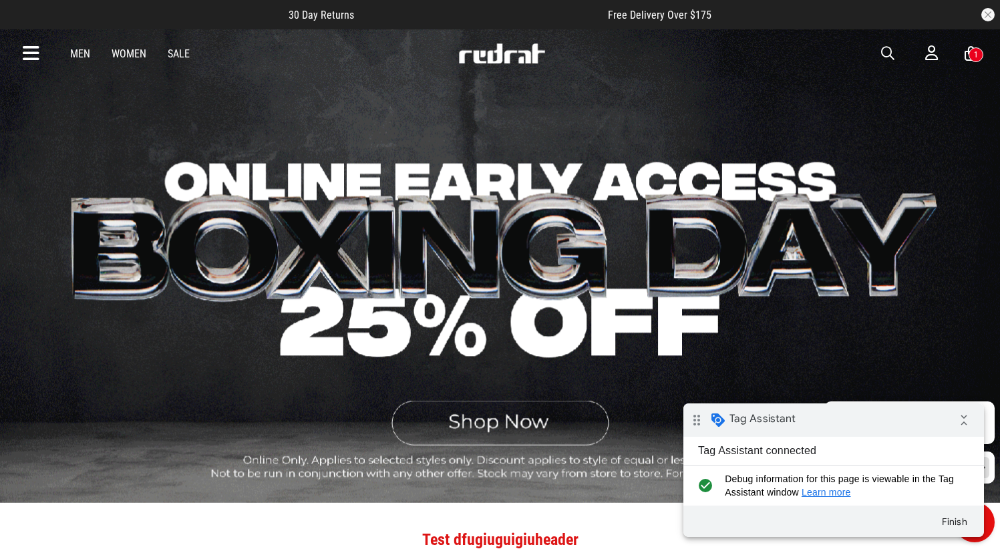
click at [81, 60] on div "Men Women Sale Sign in New Back Mens Back Womens Back Youth & Kids Back Footwea…" at bounding box center [501, 53] width 976 height 48
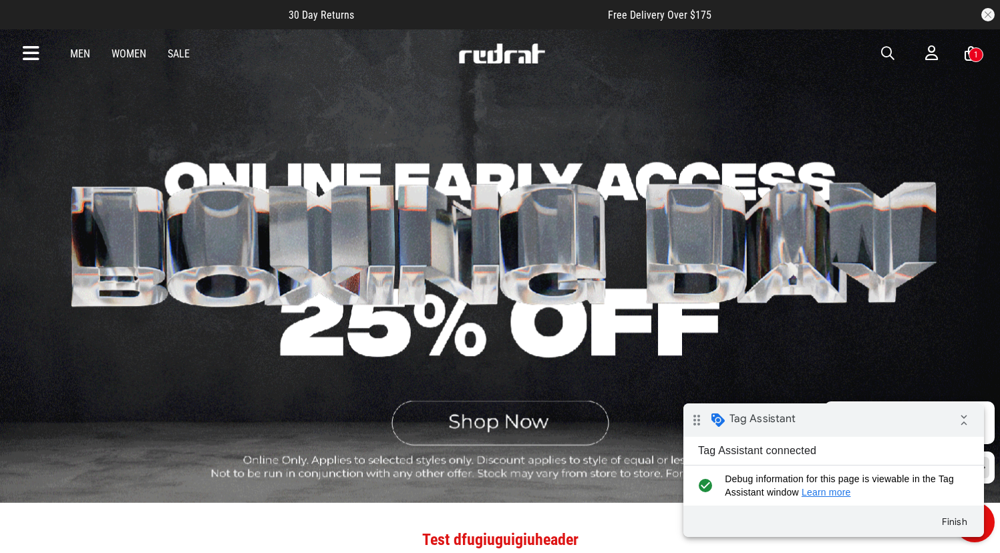
click at [85, 55] on link "Men" at bounding box center [80, 53] width 20 height 13
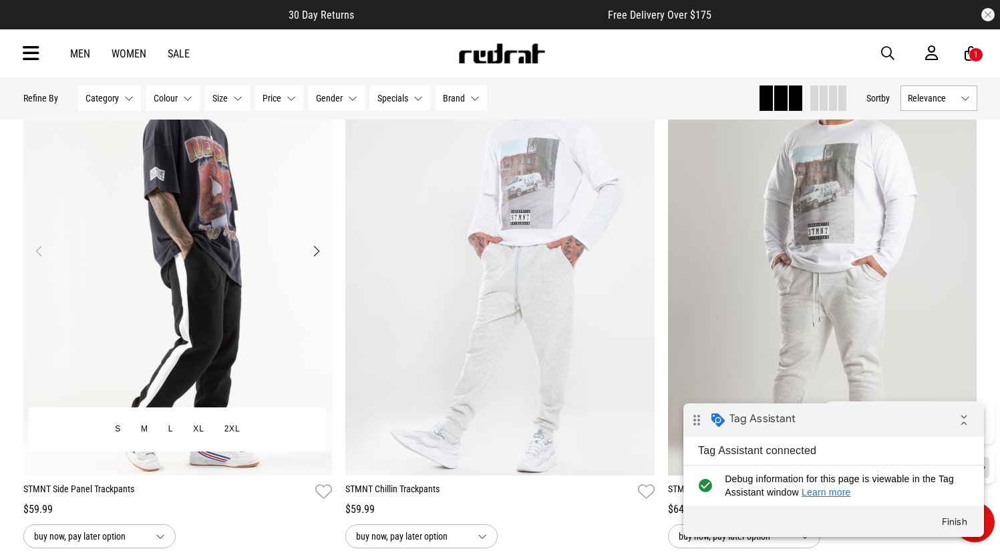
click at [221, 222] on img "1 / 4" at bounding box center [177, 259] width 309 height 433
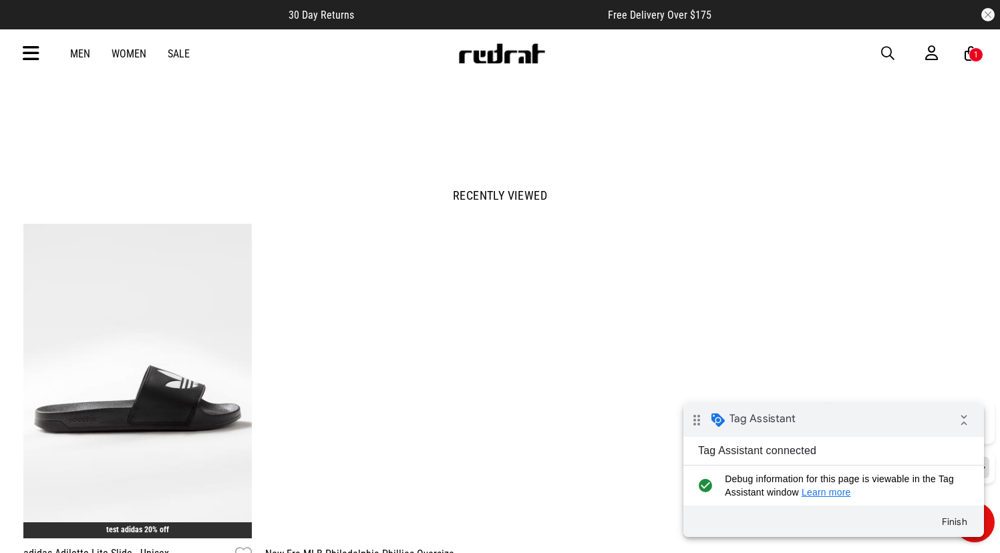
scroll to position [1512, 0]
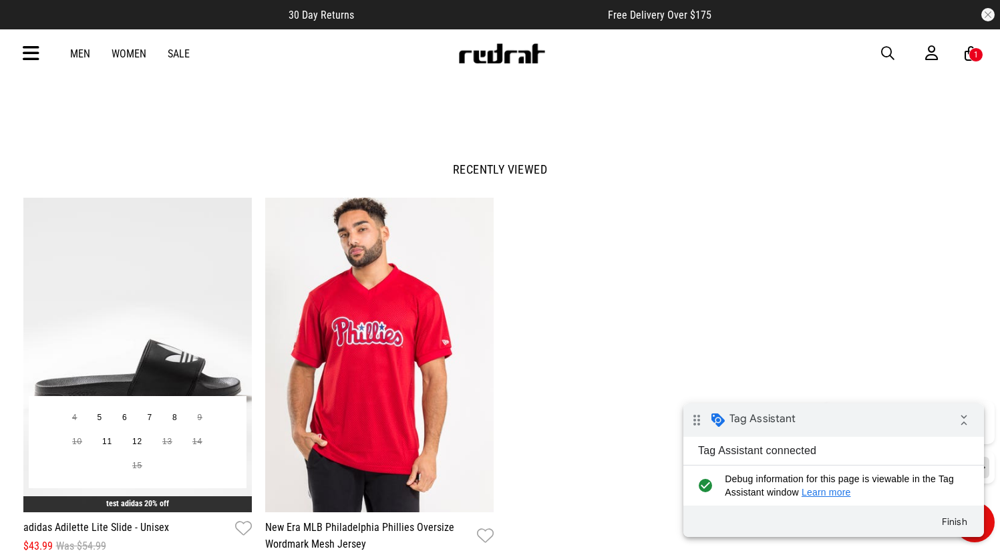
click at [212, 246] on img "1 / 4" at bounding box center [137, 355] width 229 height 315
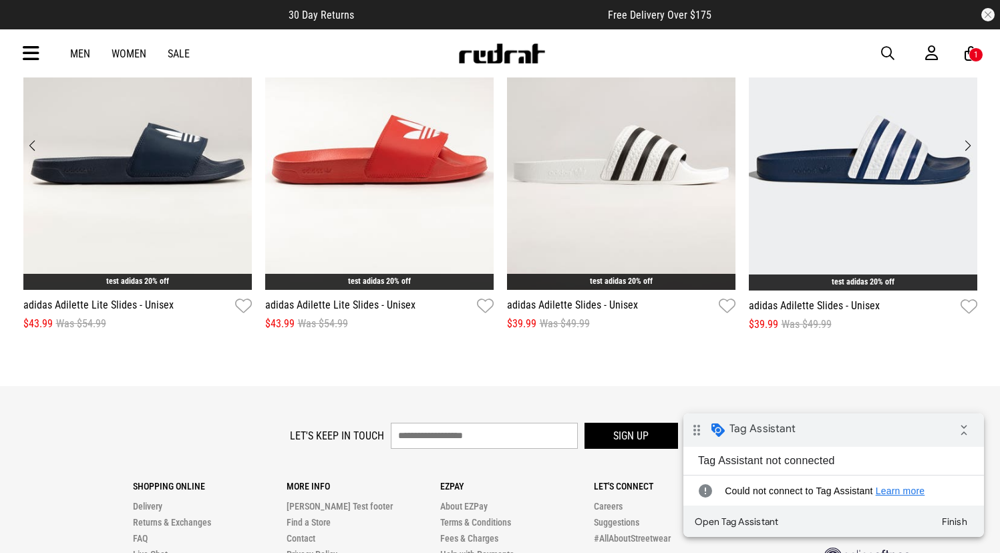
scroll to position [2087, 0]
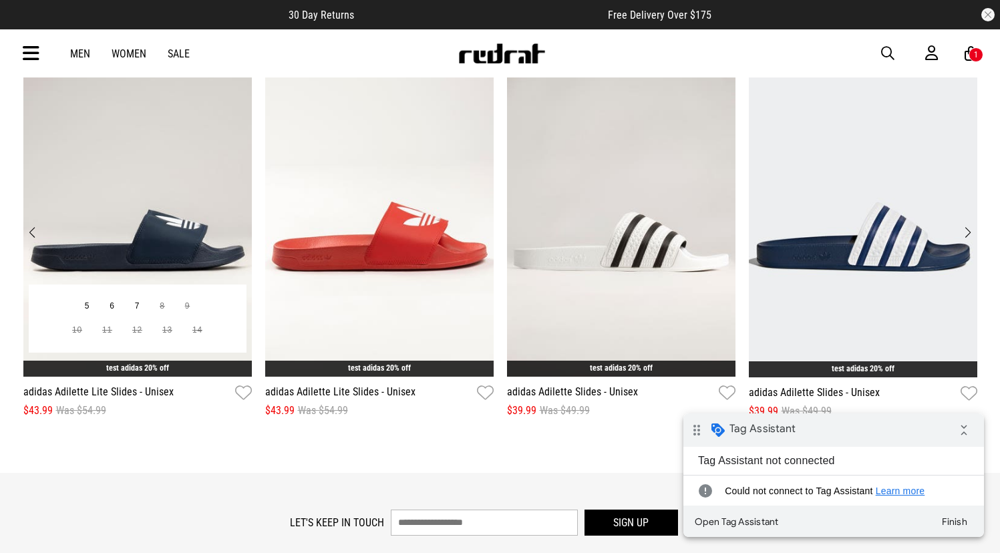
click at [138, 199] on img "1 / 12" at bounding box center [137, 218] width 229 height 315
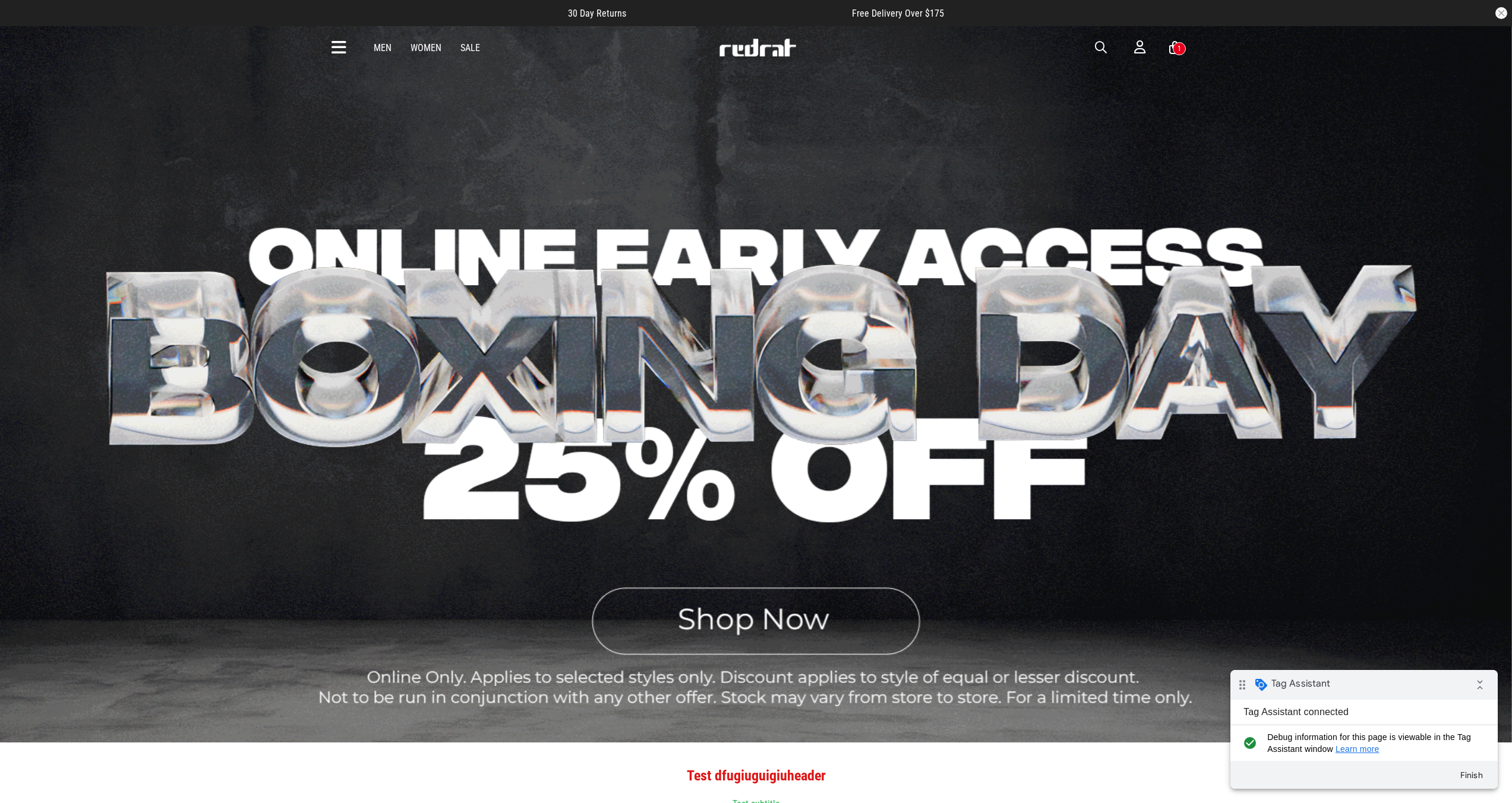
click at [889, 47] on div "1" at bounding box center [1179, 48] width 4 height 8
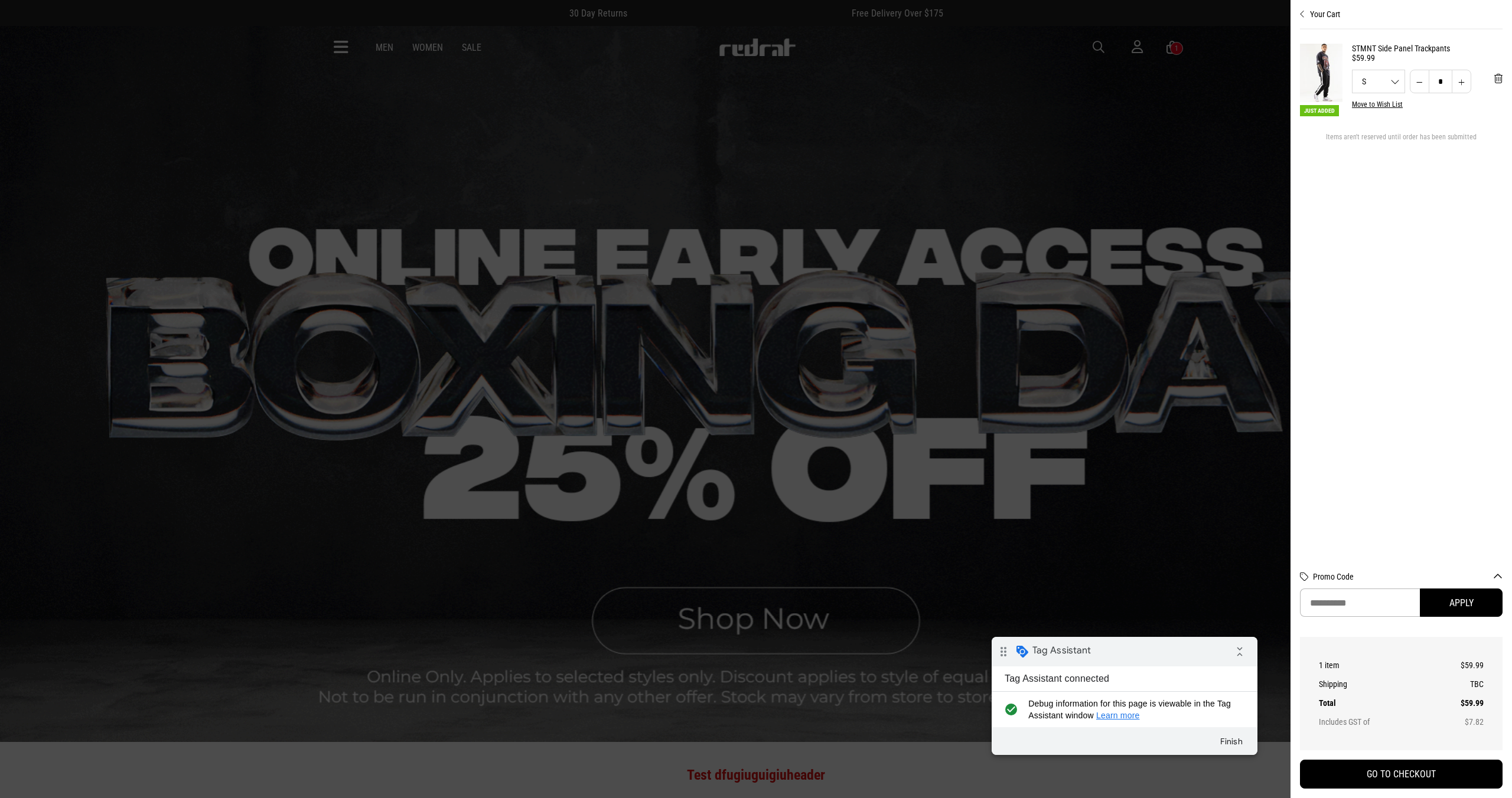
drag, startPoint x: 1113, startPoint y: 641, endPoint x: 1121, endPoint y: 639, distance: 8.2
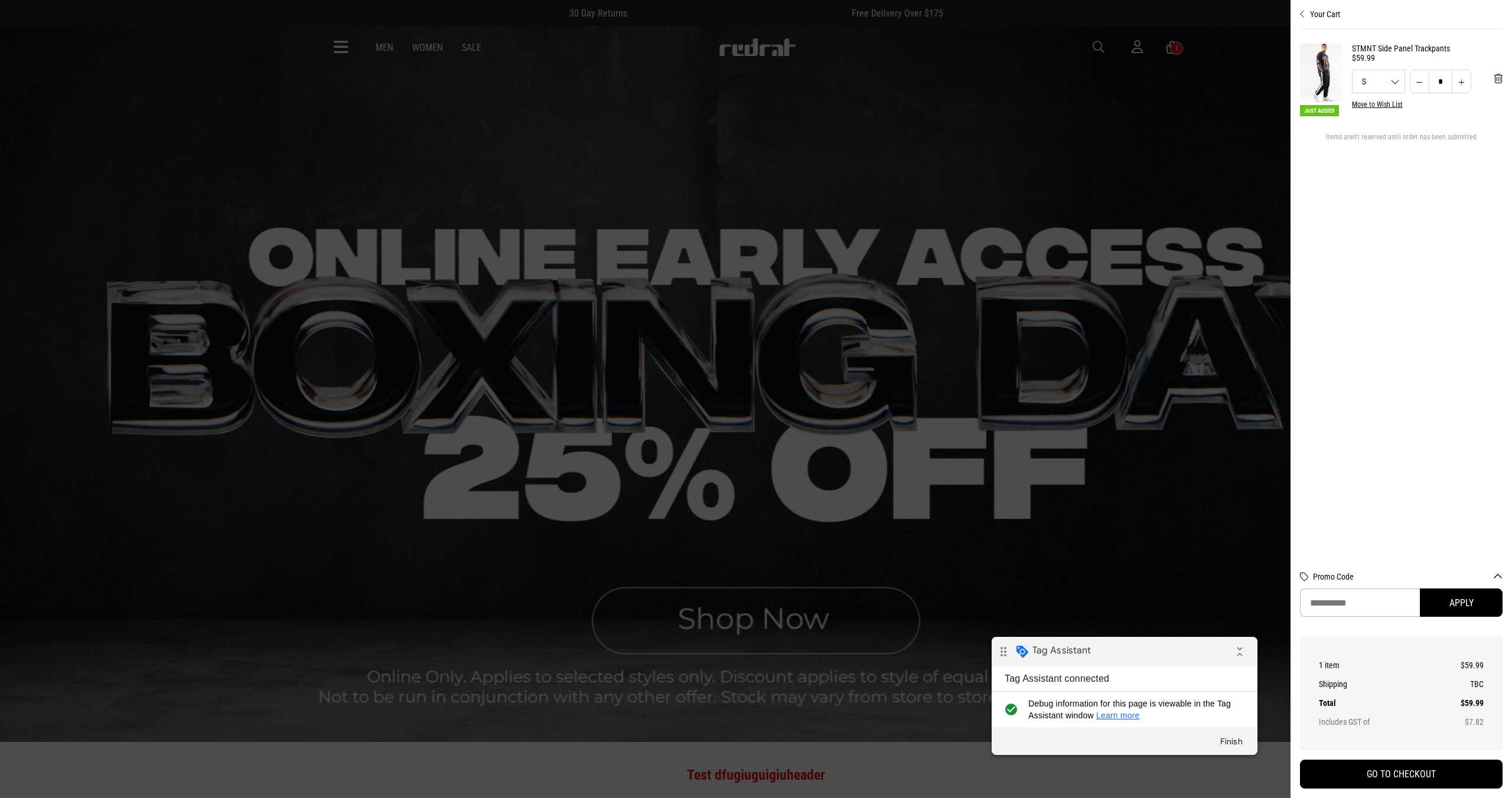
click at [884, 489] on div "drag_indicator Tag Assistant collapse_all" at bounding box center [1124, 651] width 266 height 29
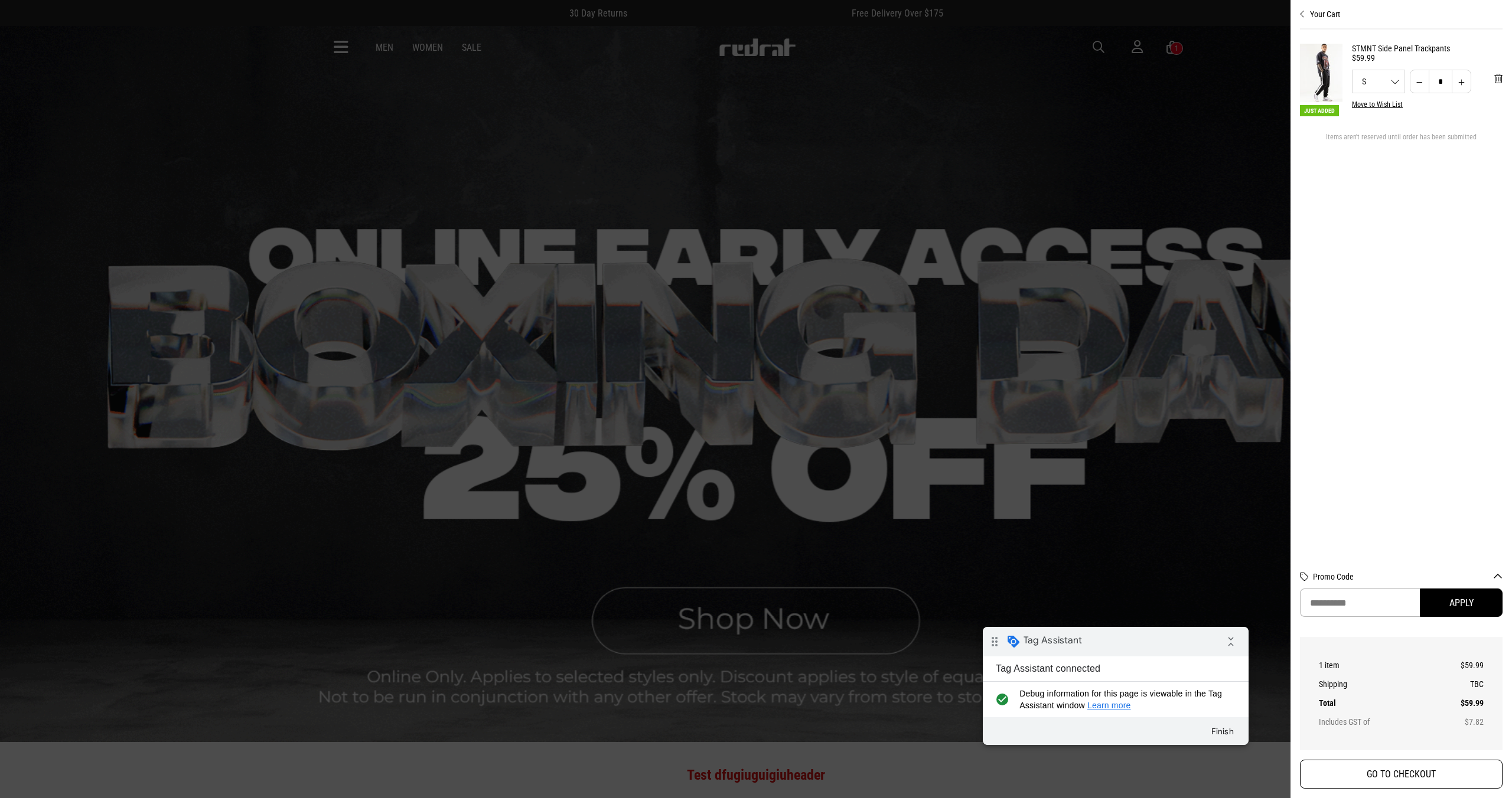
click at [884, 489] on button "GO TO CHECKOUT" at bounding box center [1401, 774] width 202 height 29
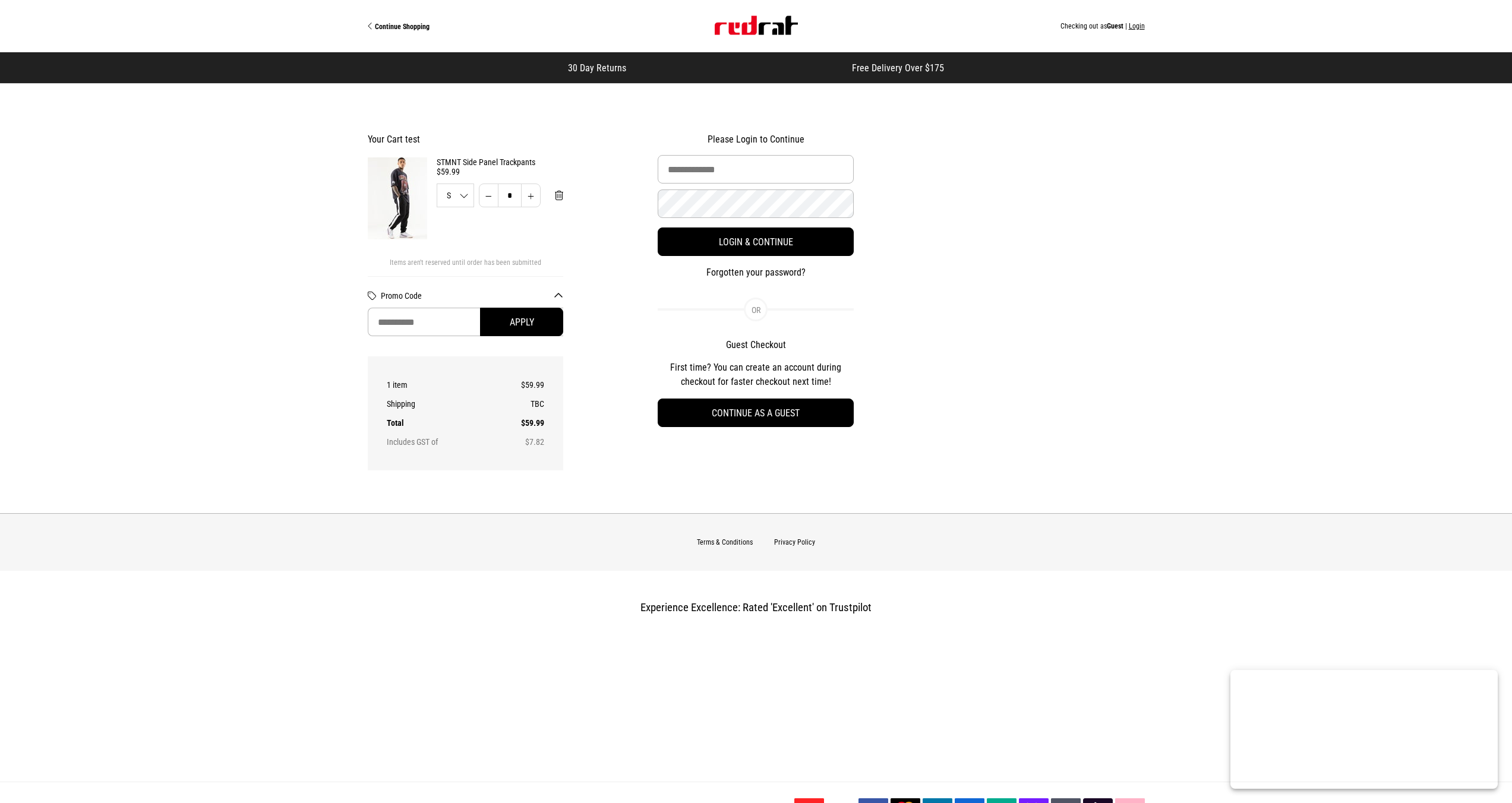
click at [737, 31] on img "Site" at bounding box center [757, 25] width 84 height 19
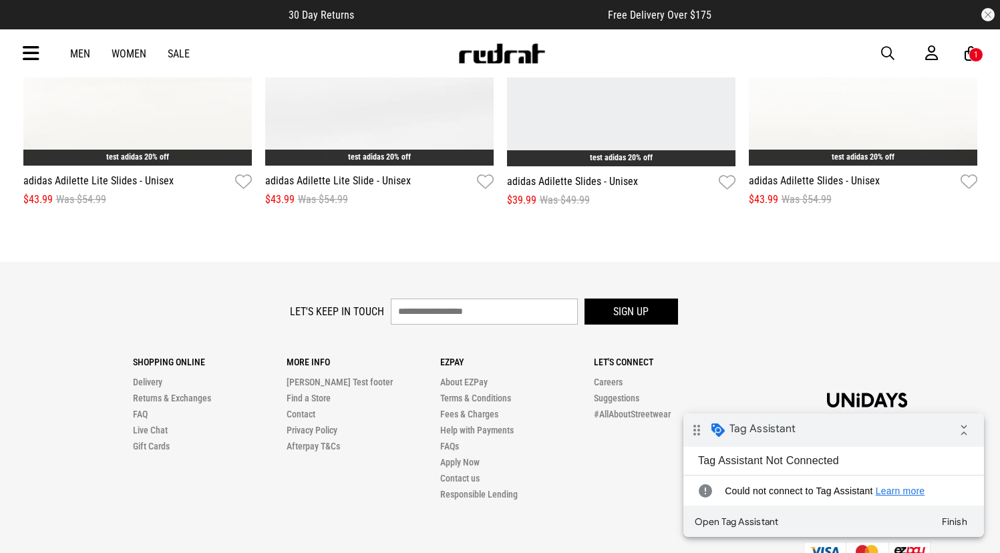
scroll to position [1709, 0]
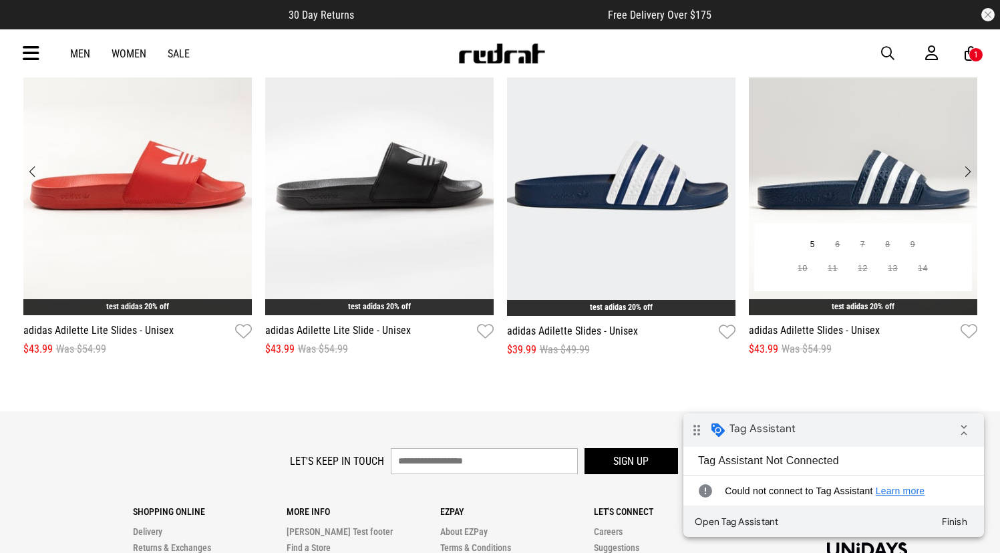
click at [839, 193] on img "4 / 12" at bounding box center [863, 158] width 229 height 315
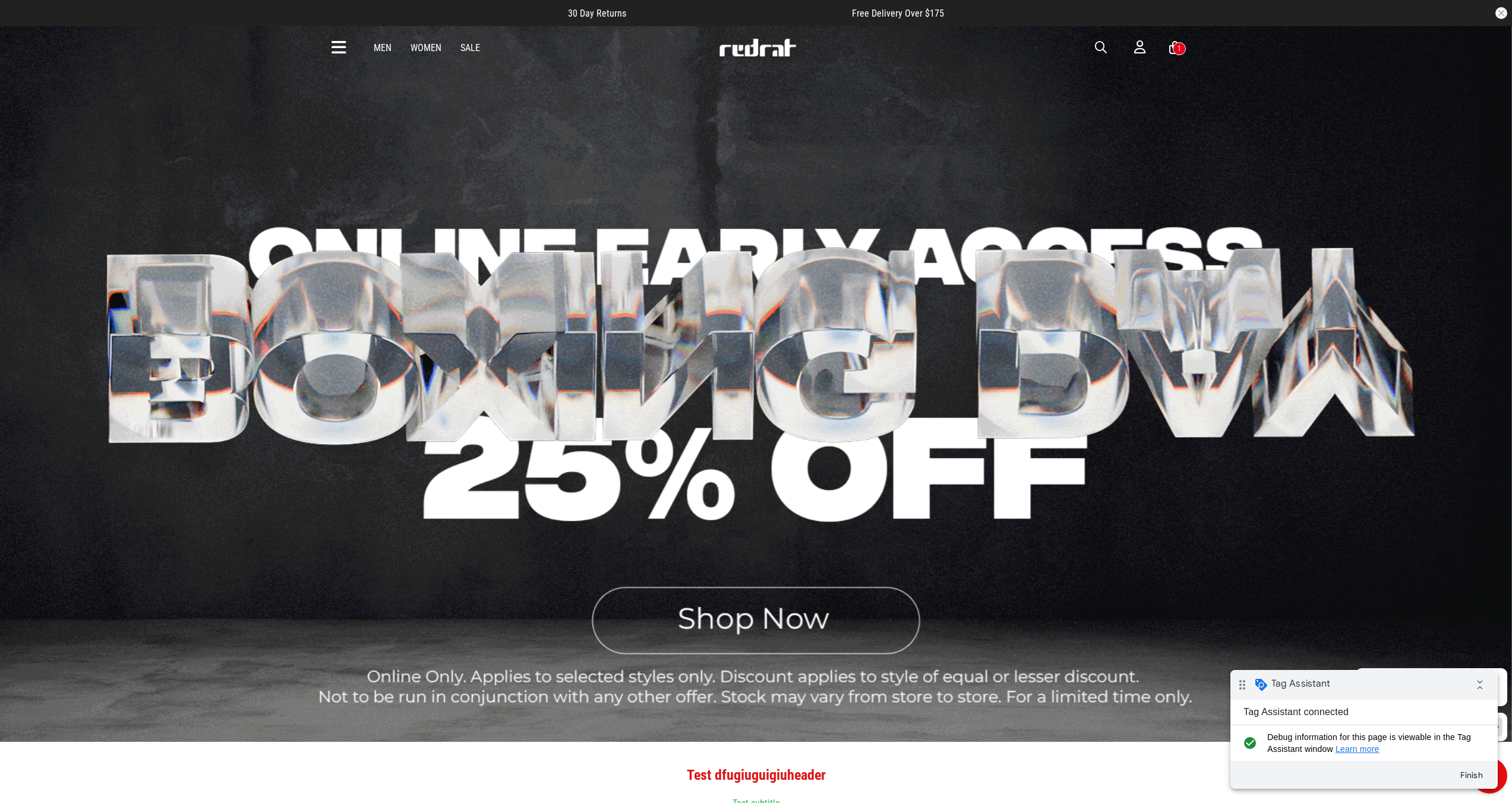
click at [889, 47] on div "1" at bounding box center [1179, 48] width 13 height 13
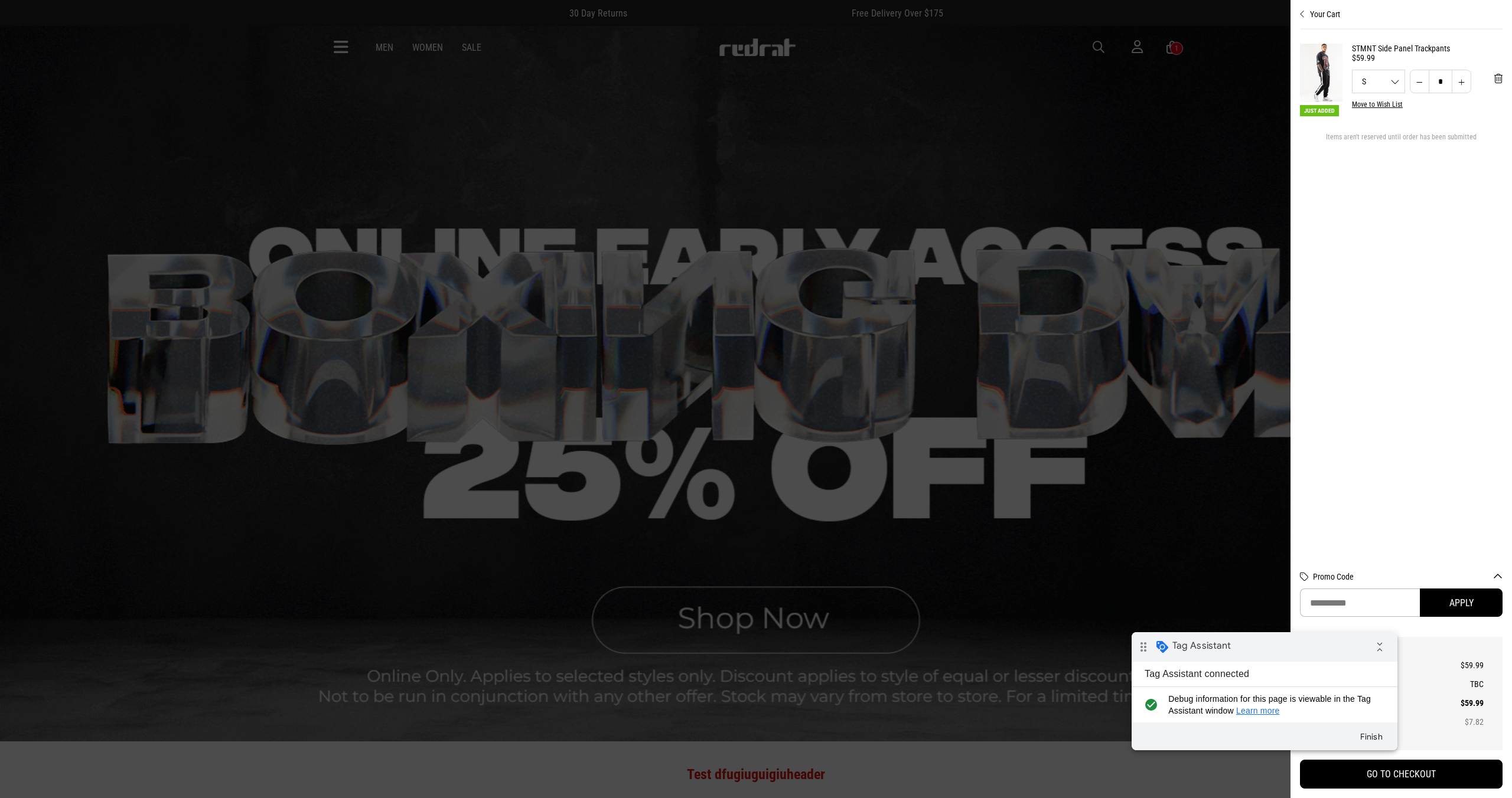
drag, startPoint x: 1276, startPoint y: 642, endPoint x: 1296, endPoint y: 649, distance: 21.2
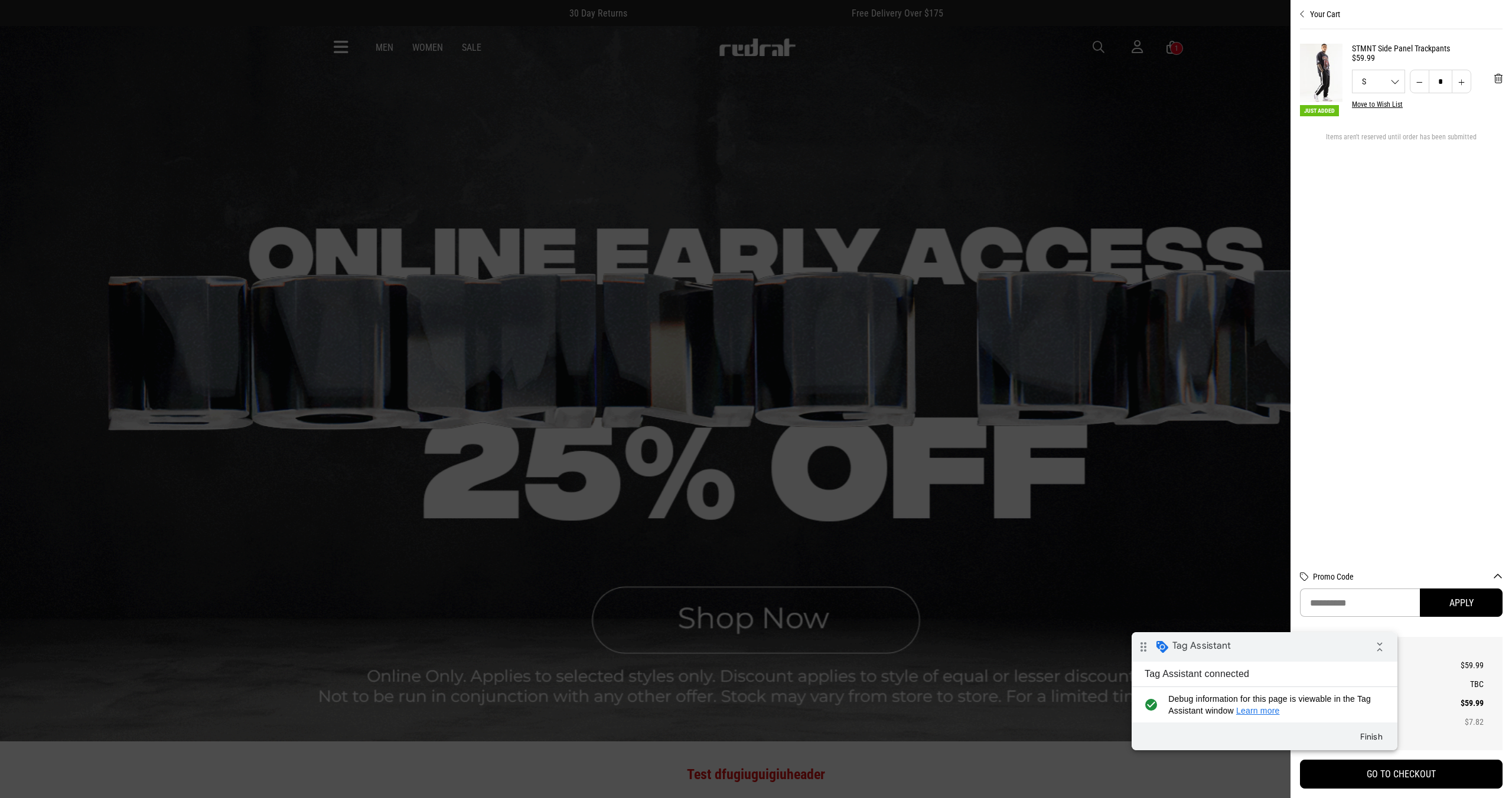
click at [884, 489] on div "drag_indicator Tag Assistant collapse_all" at bounding box center [1264, 647] width 266 height 29
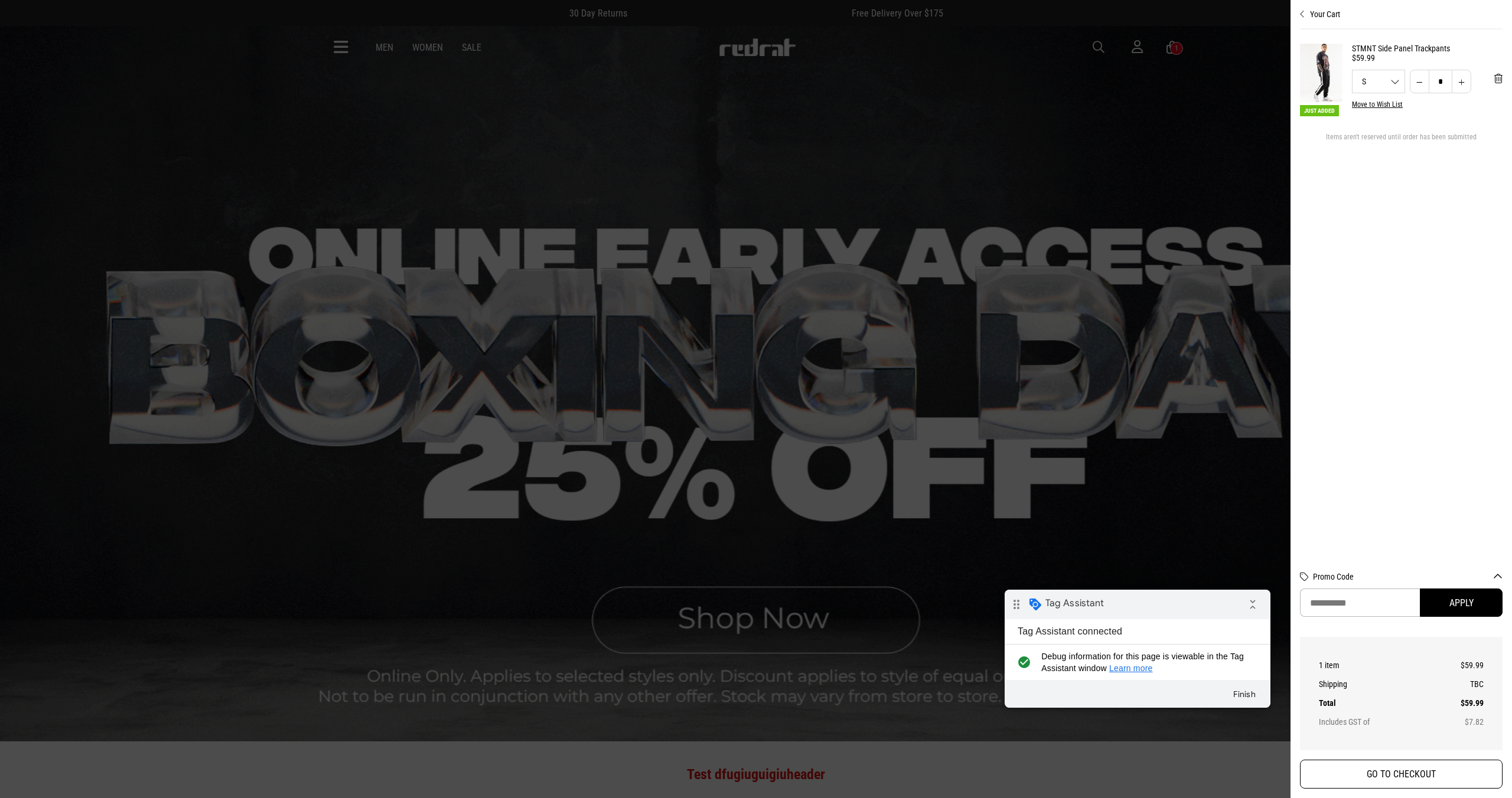
click at [884, 489] on button "GO TO CHECKOUT" at bounding box center [1401, 774] width 202 height 29
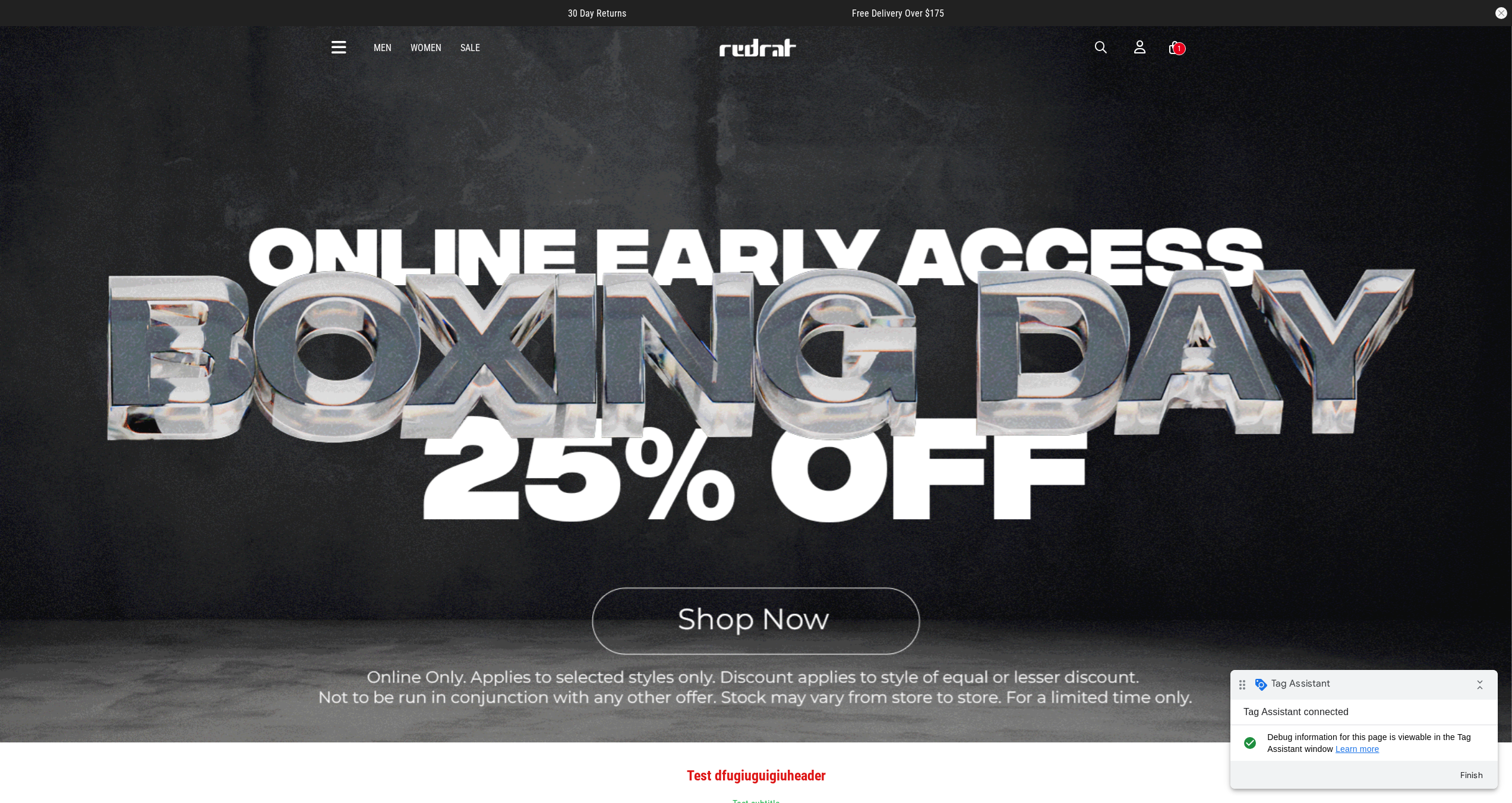
click at [390, 51] on link "Men" at bounding box center [382, 47] width 18 height 12
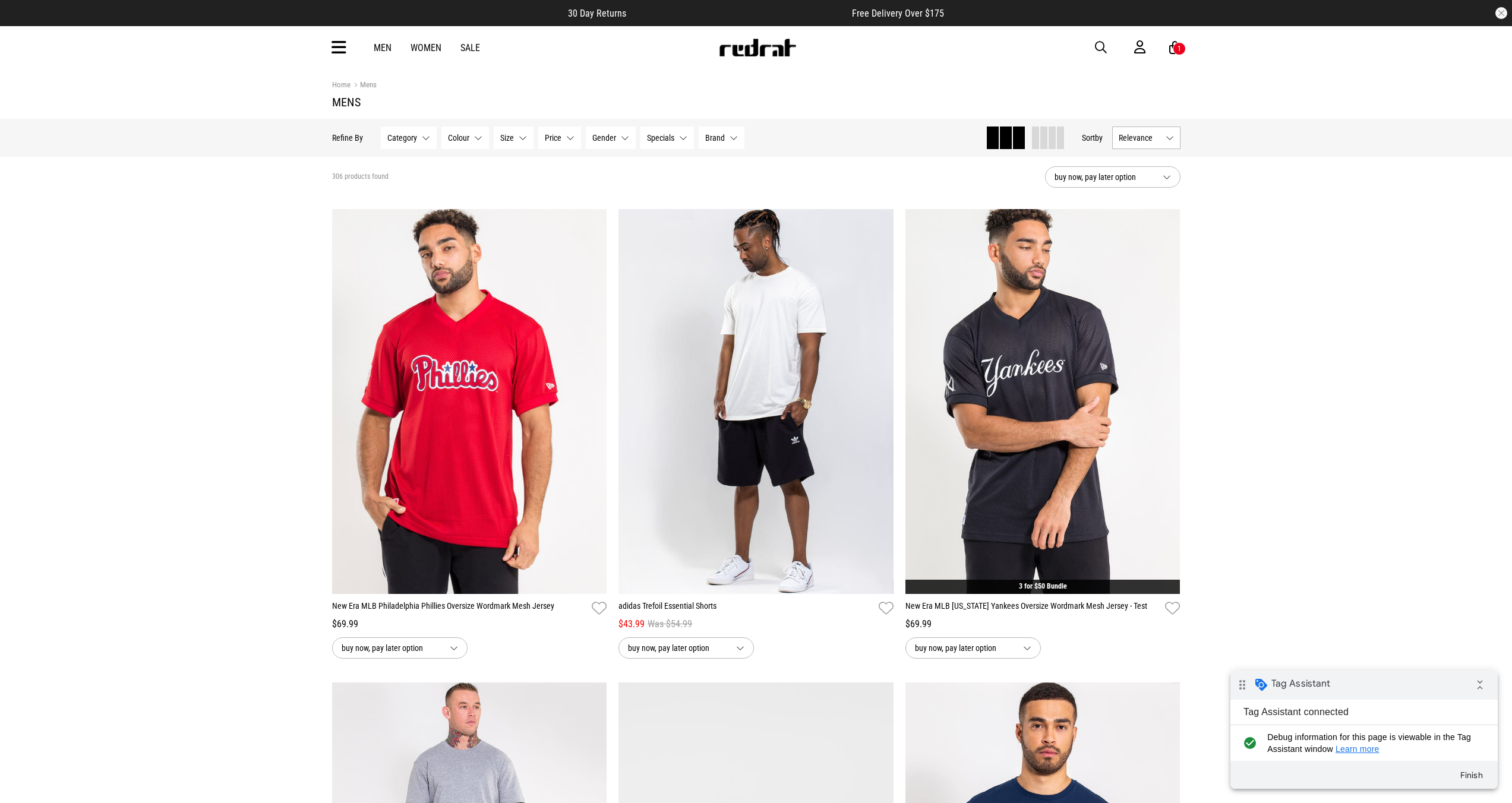
click at [752, 334] on img "1 / 4" at bounding box center [756, 401] width 275 height 385
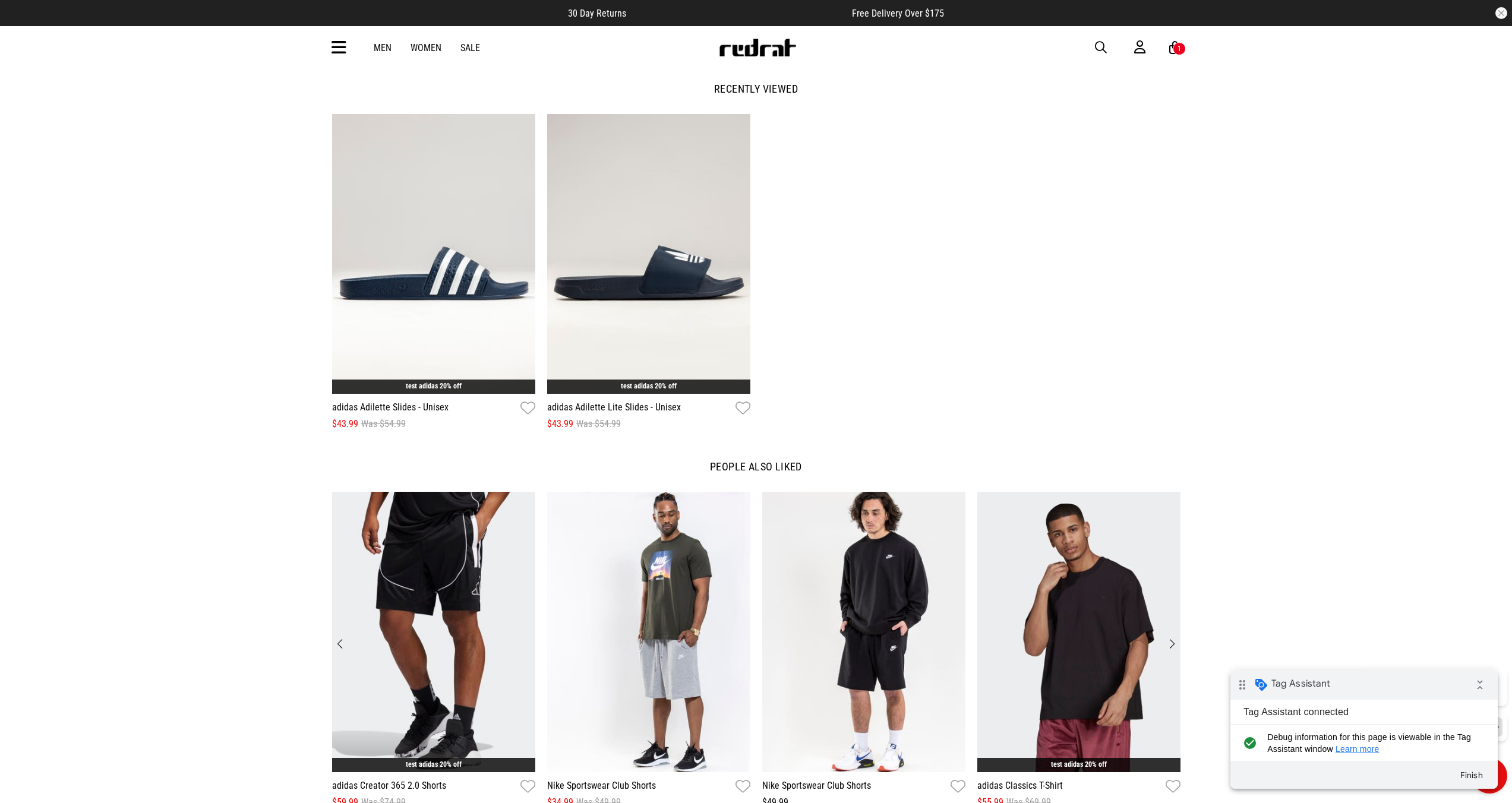
scroll to position [1731, 0]
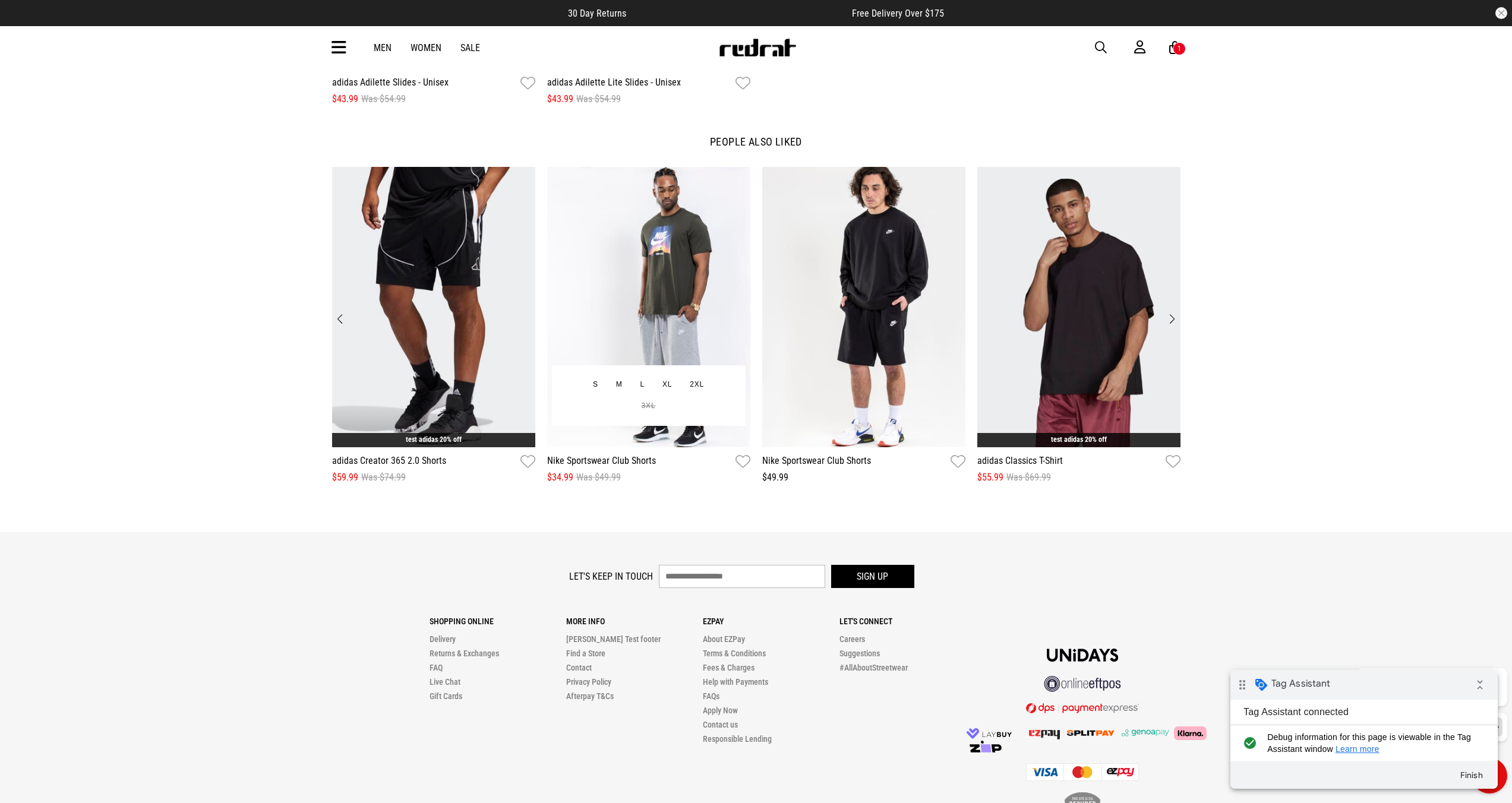
click at [642, 309] on img "2 / 12" at bounding box center [648, 307] width 204 height 280
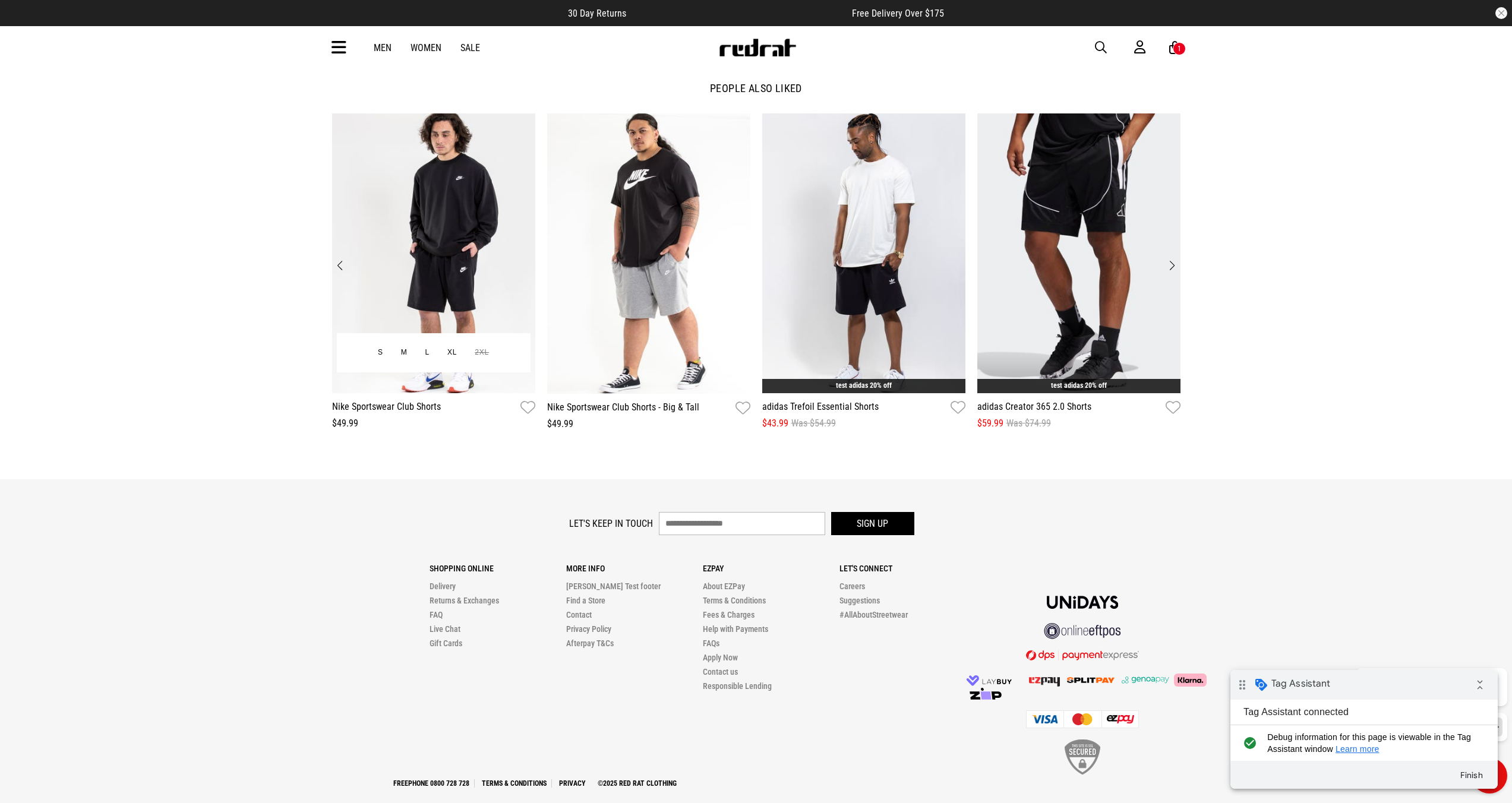
scroll to position [1803, 0]
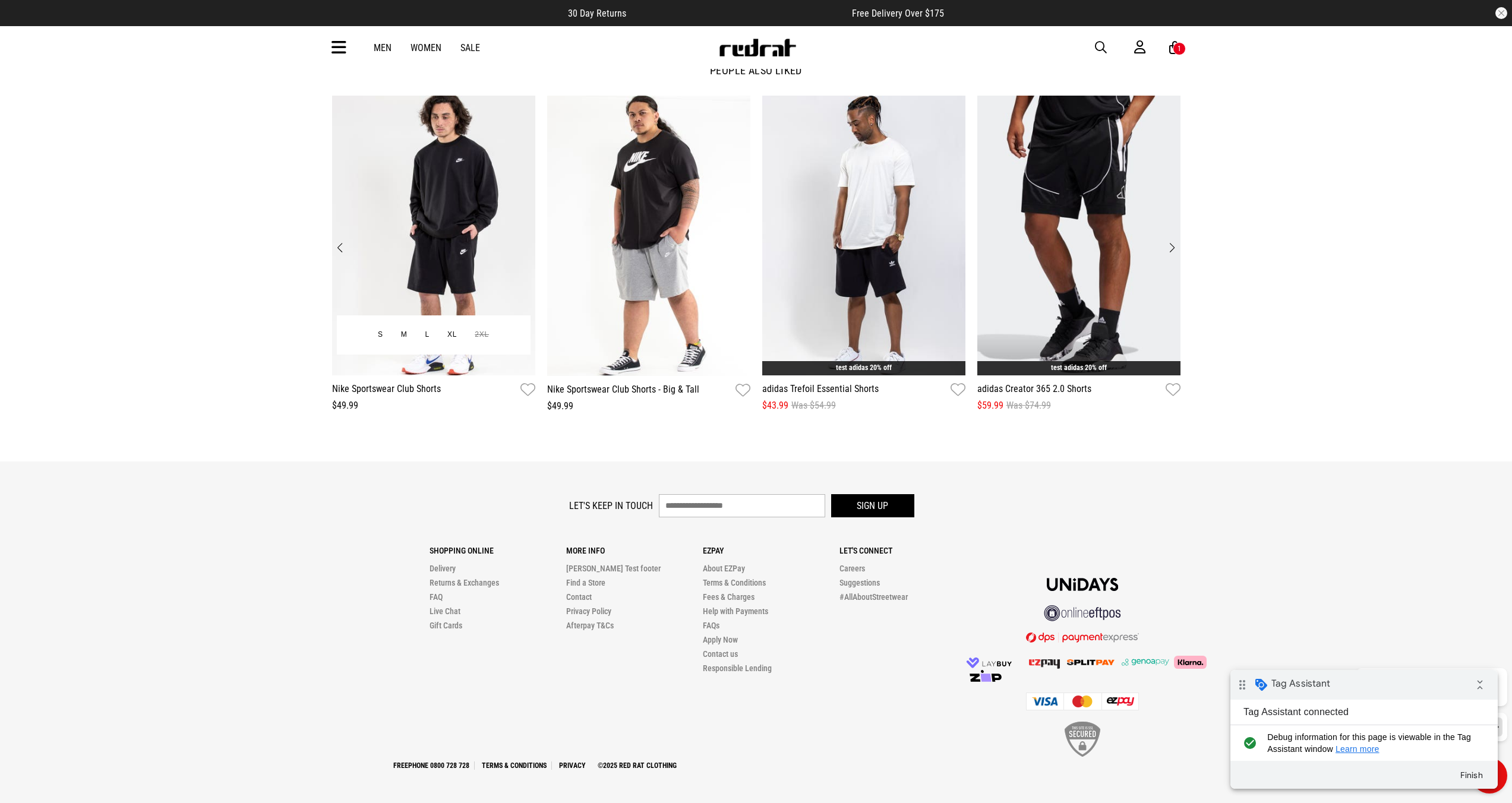
click at [450, 226] on img "1 / 12" at bounding box center [434, 236] width 204 height 280
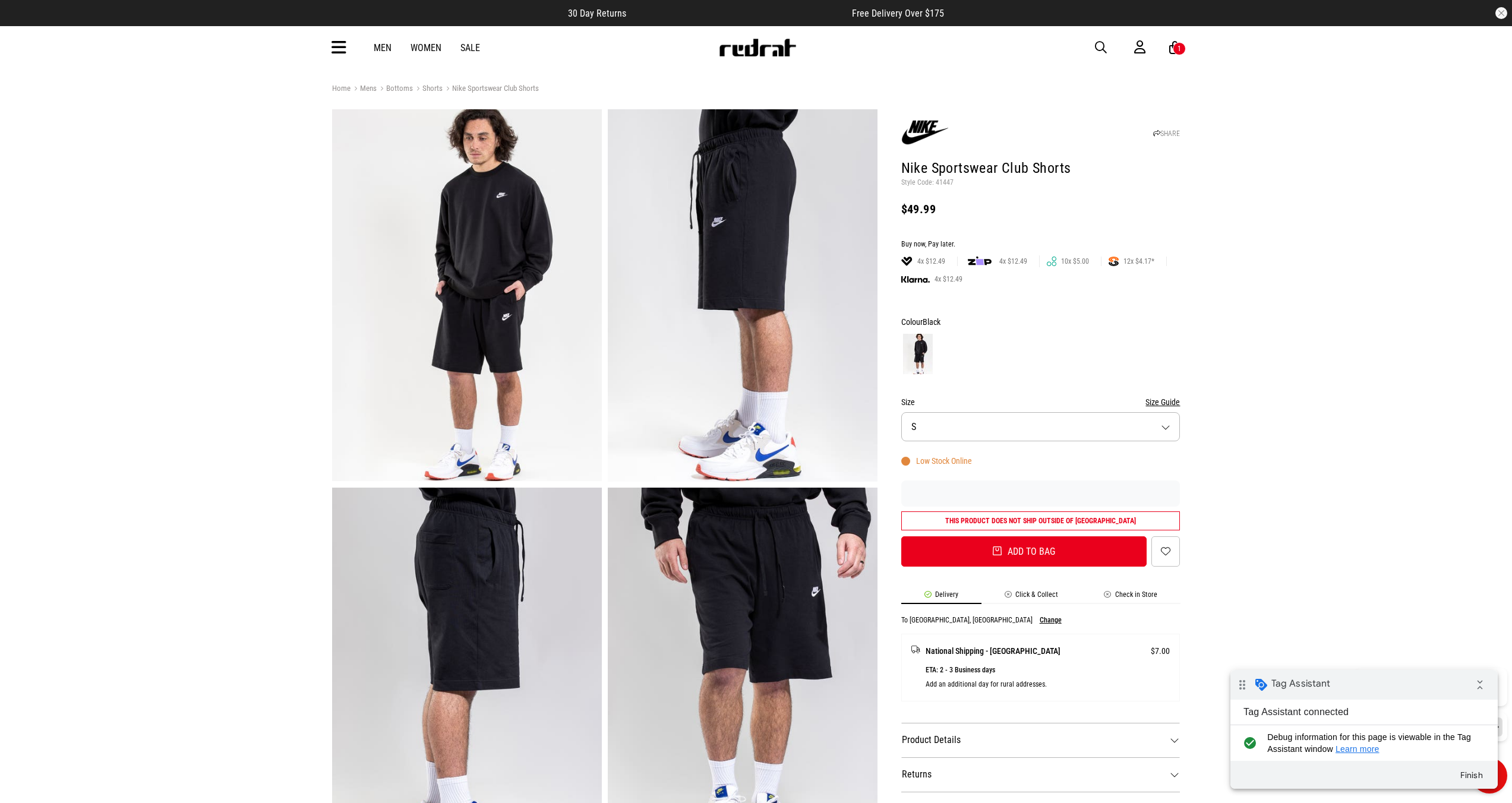
click at [1177, 52] on div "1" at bounding box center [1179, 48] width 13 height 13
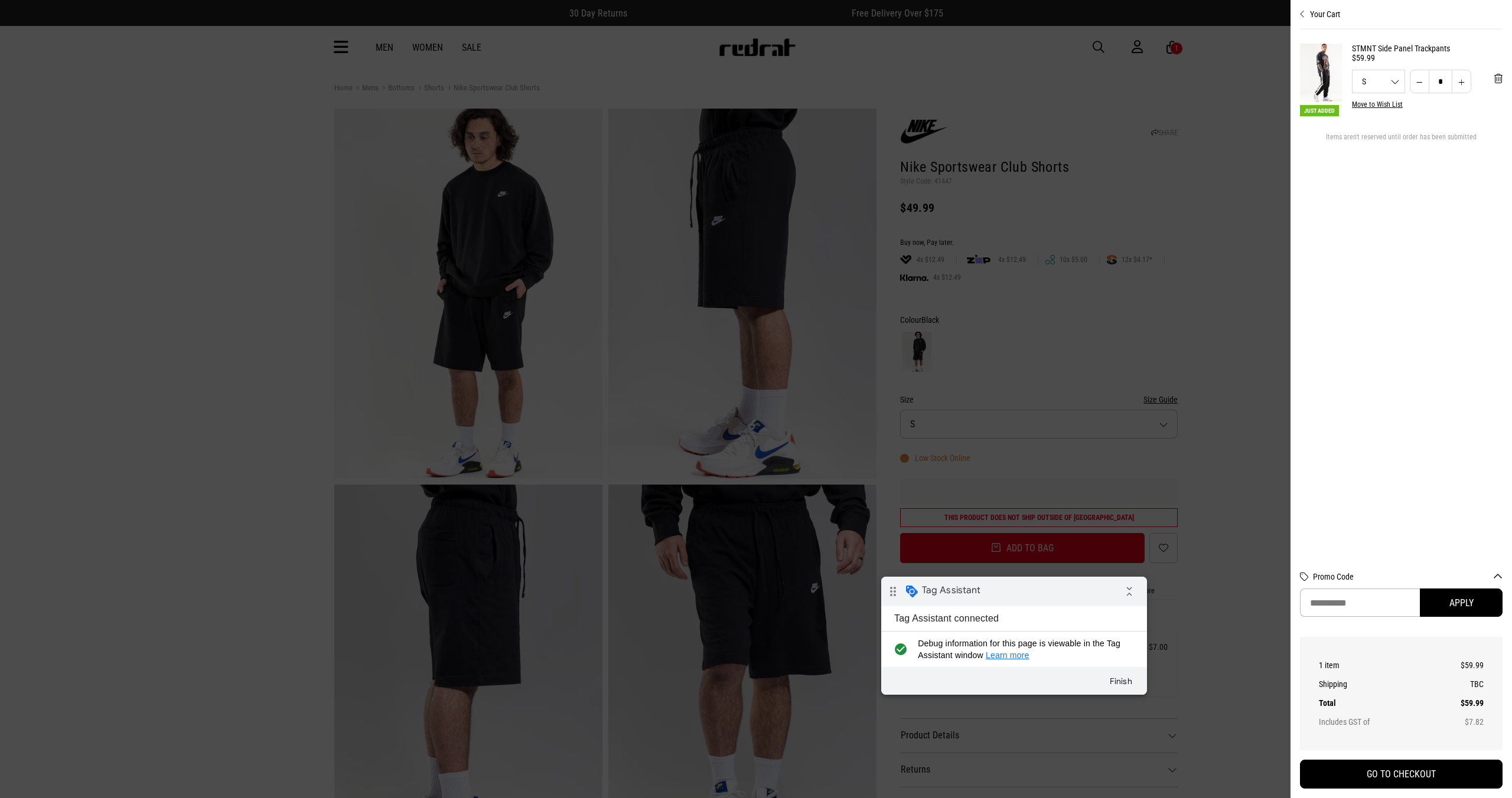
click at [1009, 595] on div "drag_indicator Tag Assistant collapse_all" at bounding box center [1014, 591] width 266 height 29
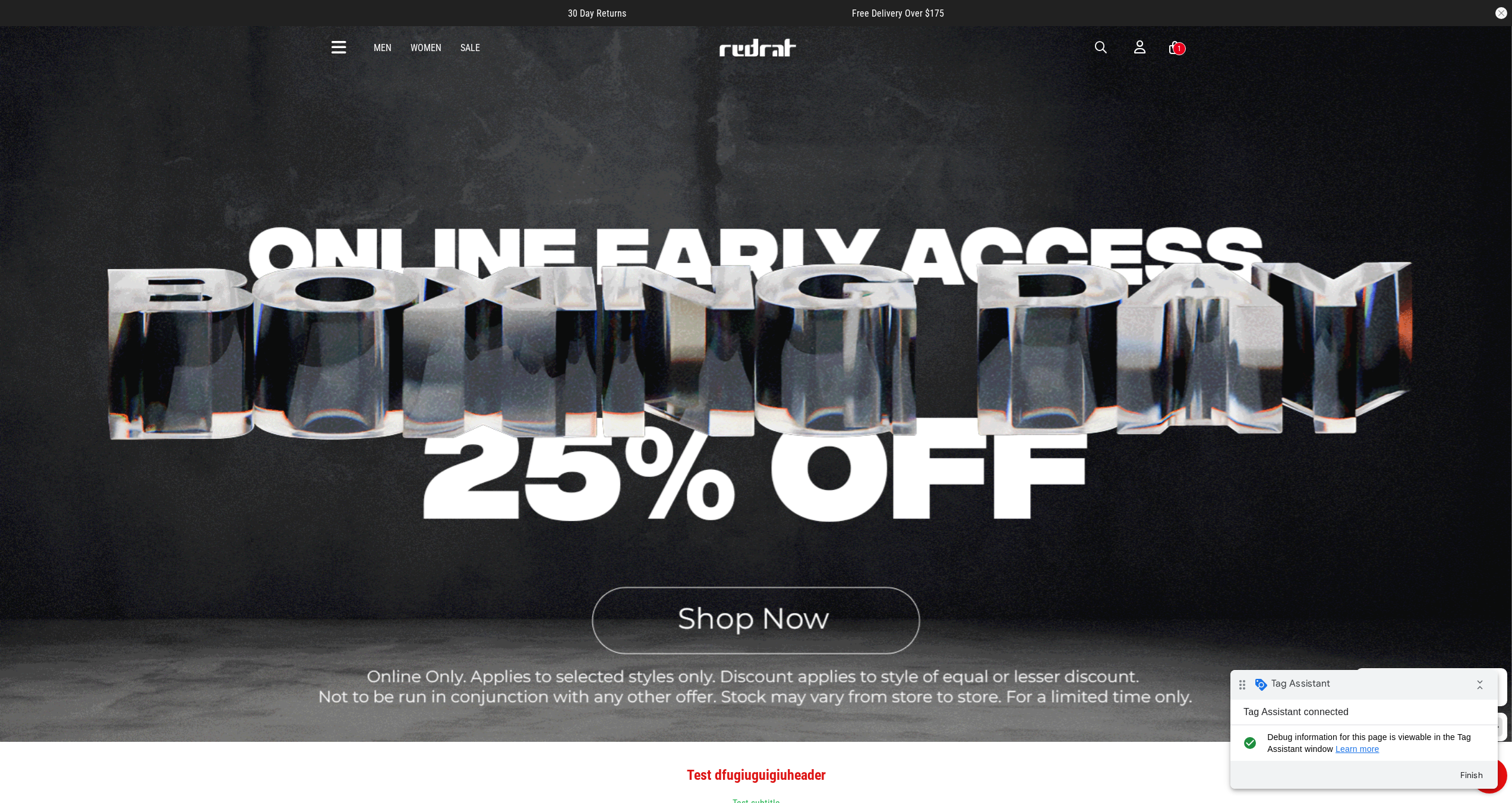
click at [385, 50] on link "Men" at bounding box center [382, 47] width 18 height 12
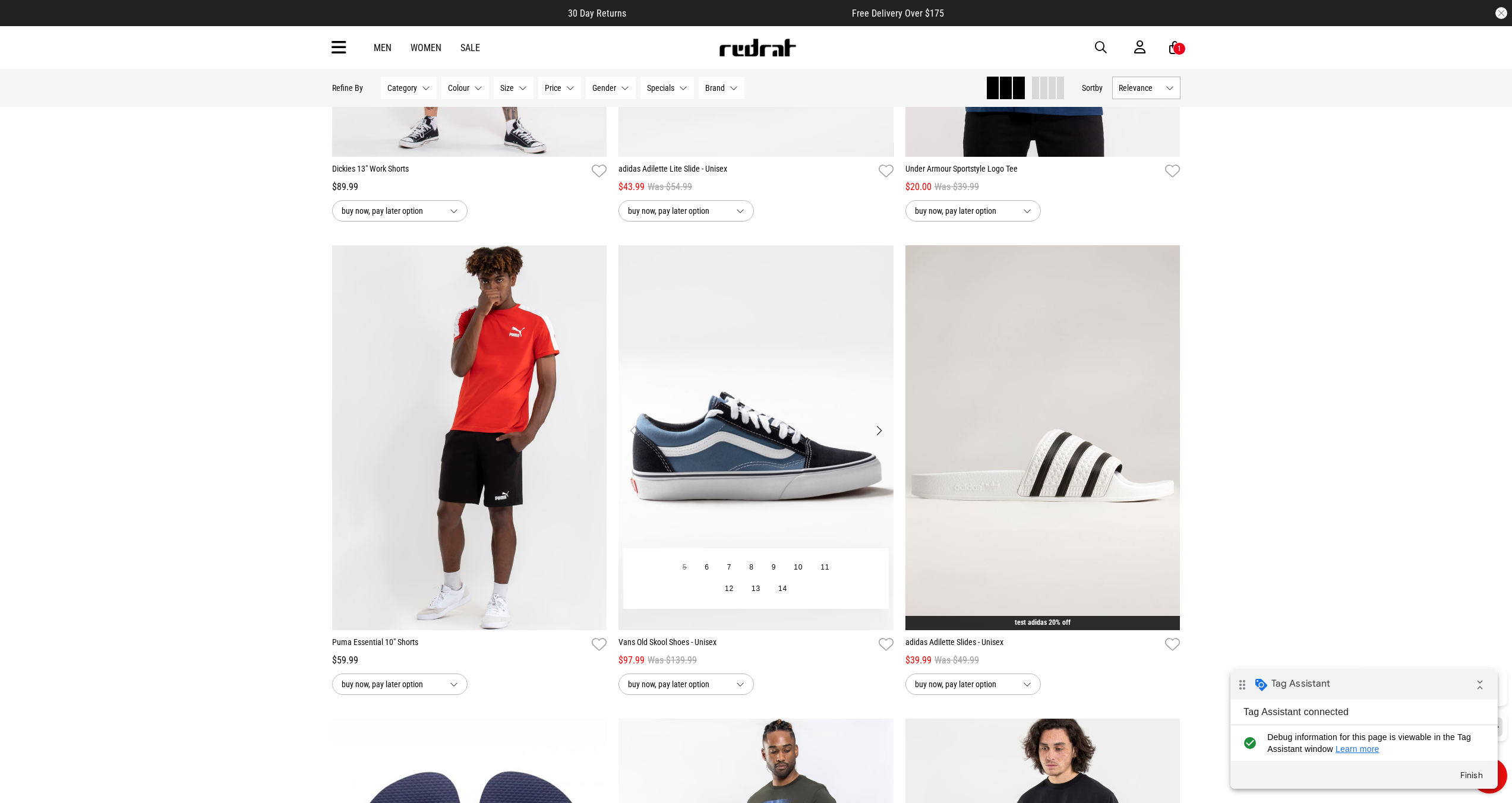
click at [688, 460] on img "1 / 4" at bounding box center [756, 438] width 275 height 385
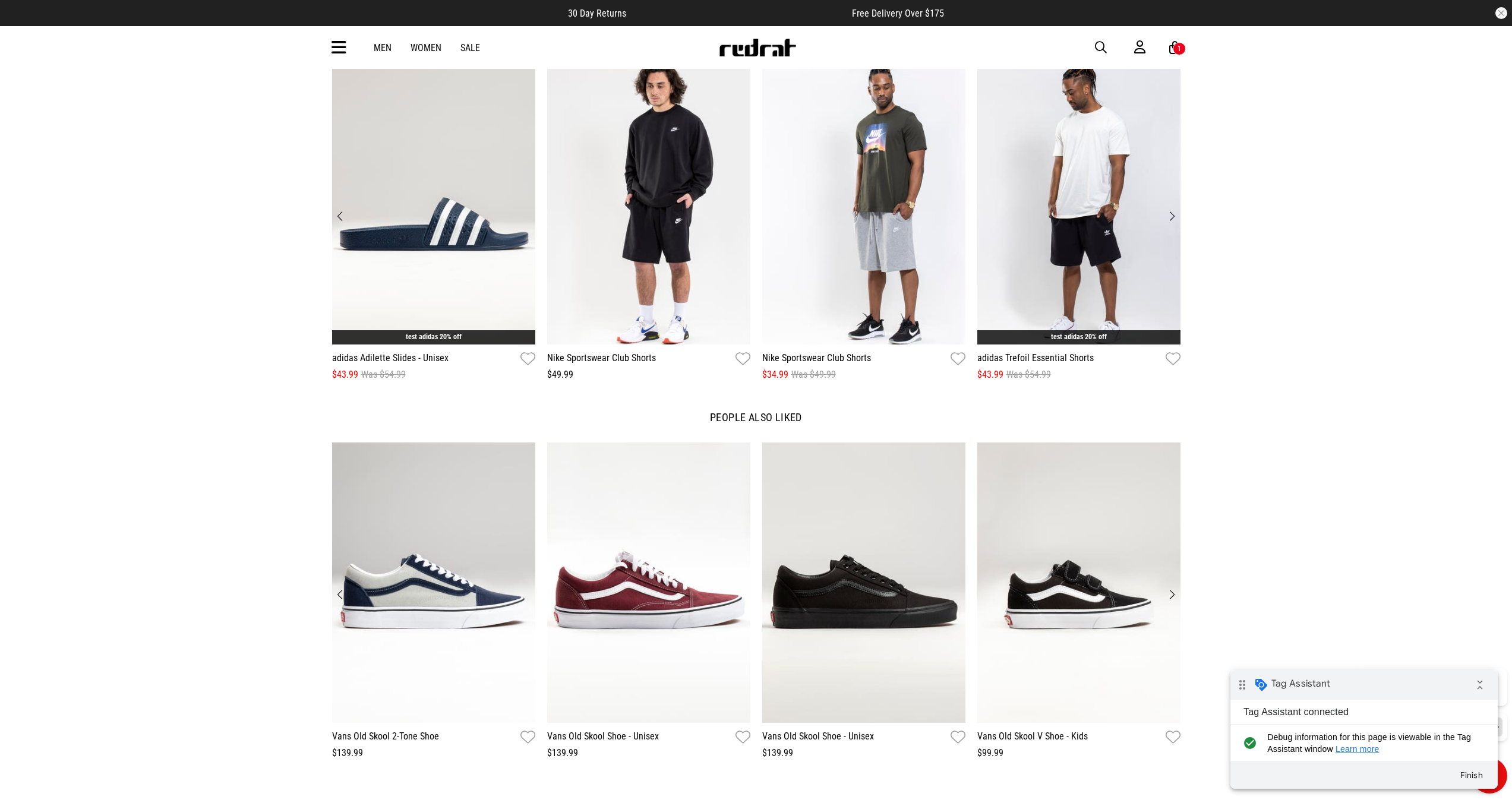
scroll to position [1481, 0]
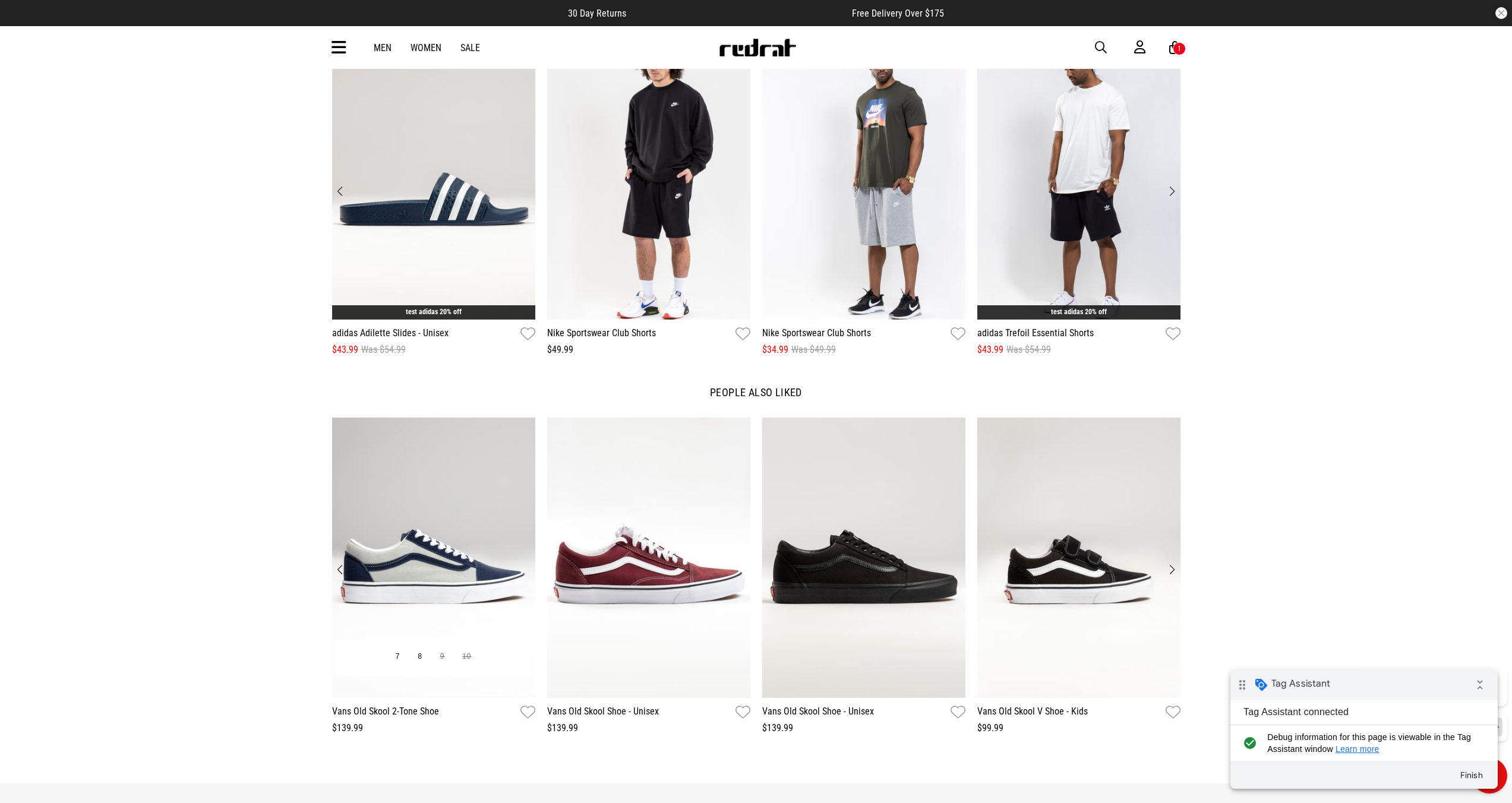
click at [462, 465] on img "1 / 12" at bounding box center [434, 558] width 204 height 280
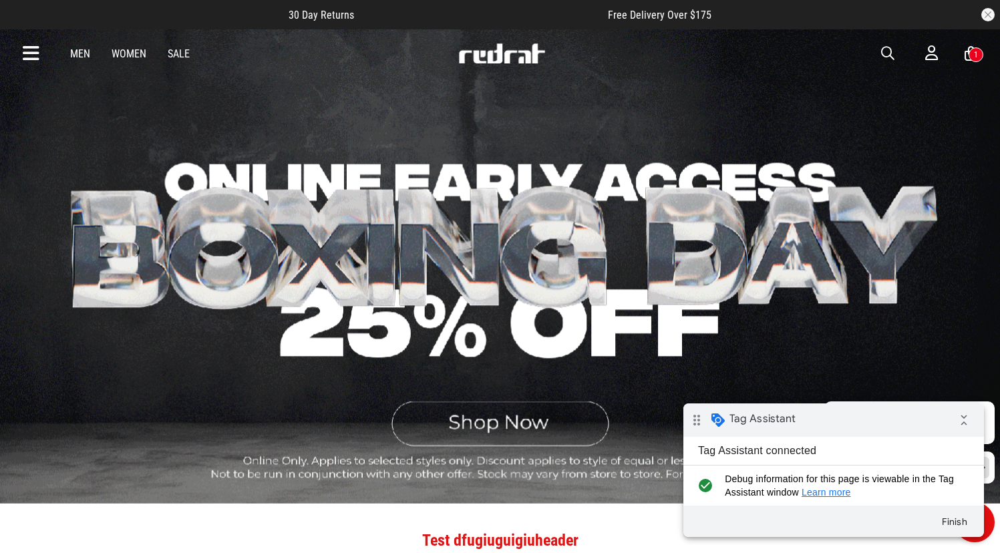
click at [80, 53] on link "Men" at bounding box center [80, 53] width 20 height 13
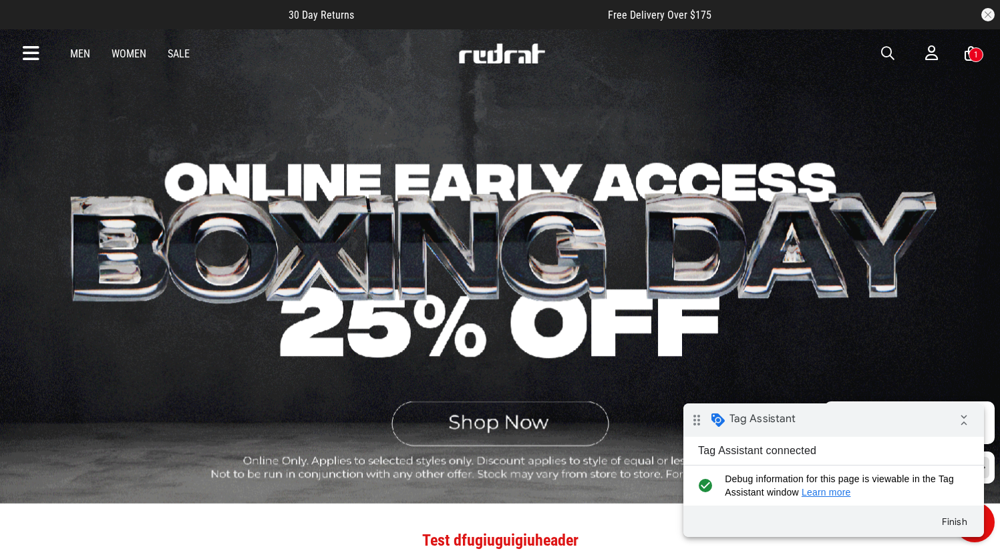
click at [80, 53] on link "Men" at bounding box center [80, 53] width 20 height 13
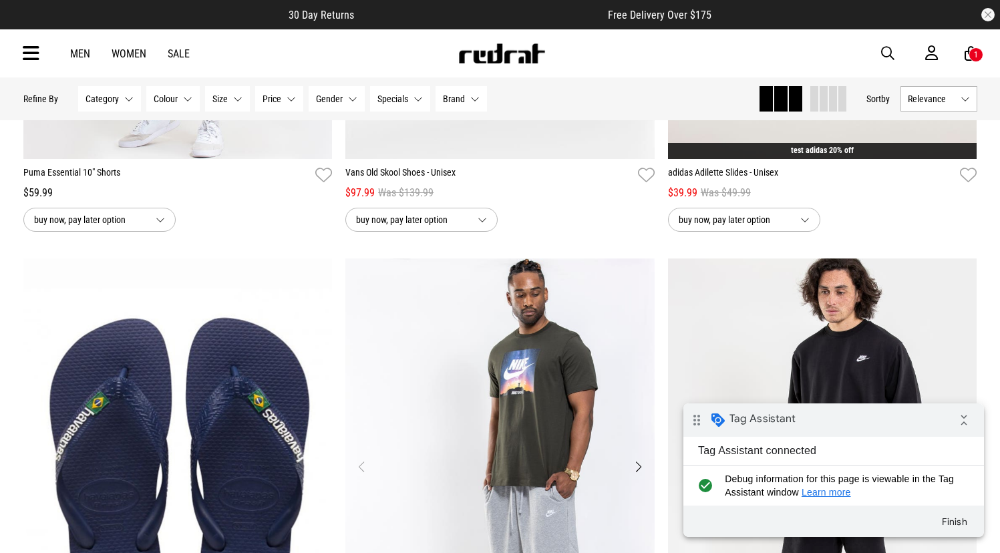
click at [484, 348] on img "1 / 4" at bounding box center [499, 475] width 309 height 433
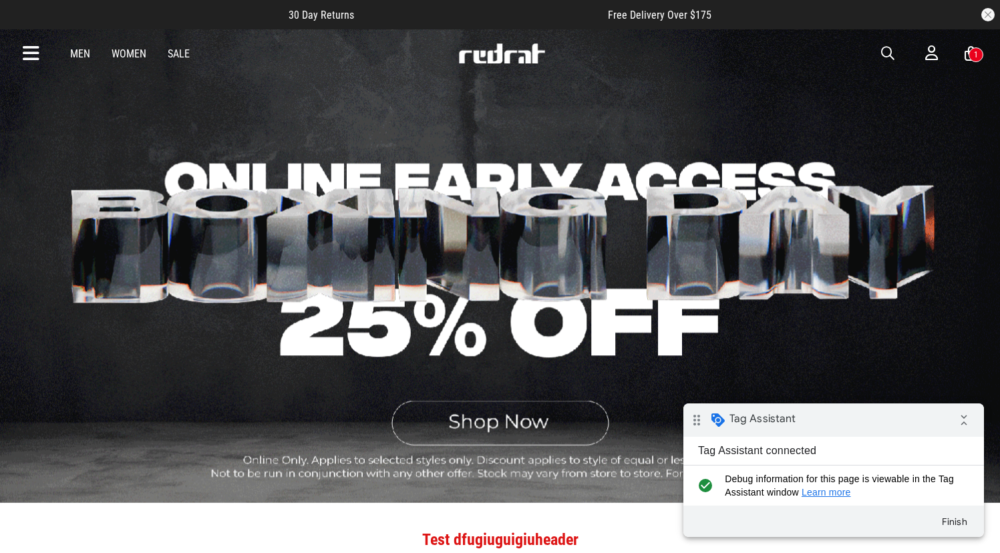
click at [84, 54] on link "Men" at bounding box center [80, 53] width 20 height 13
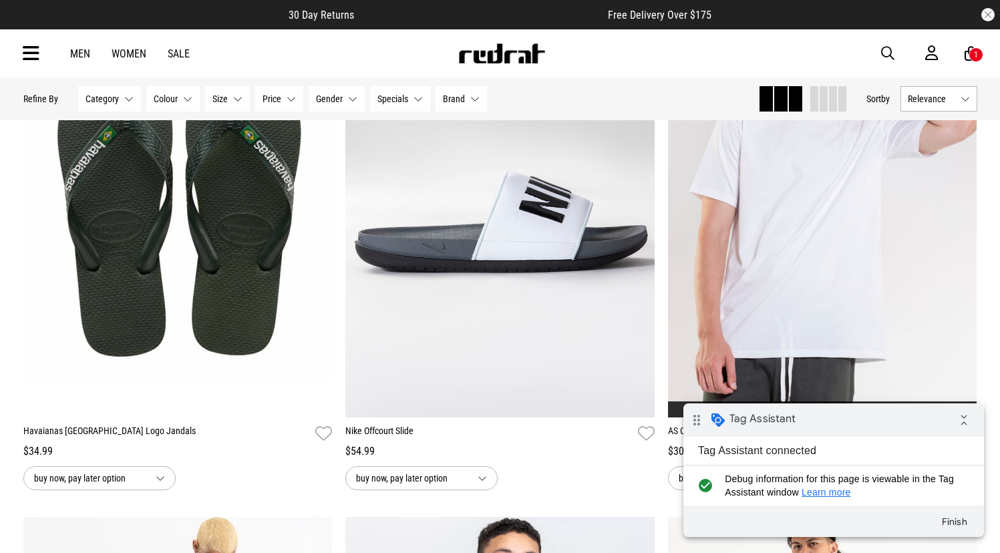
scroll to position [2553, 0]
